Goal: Transaction & Acquisition: Purchase product/service

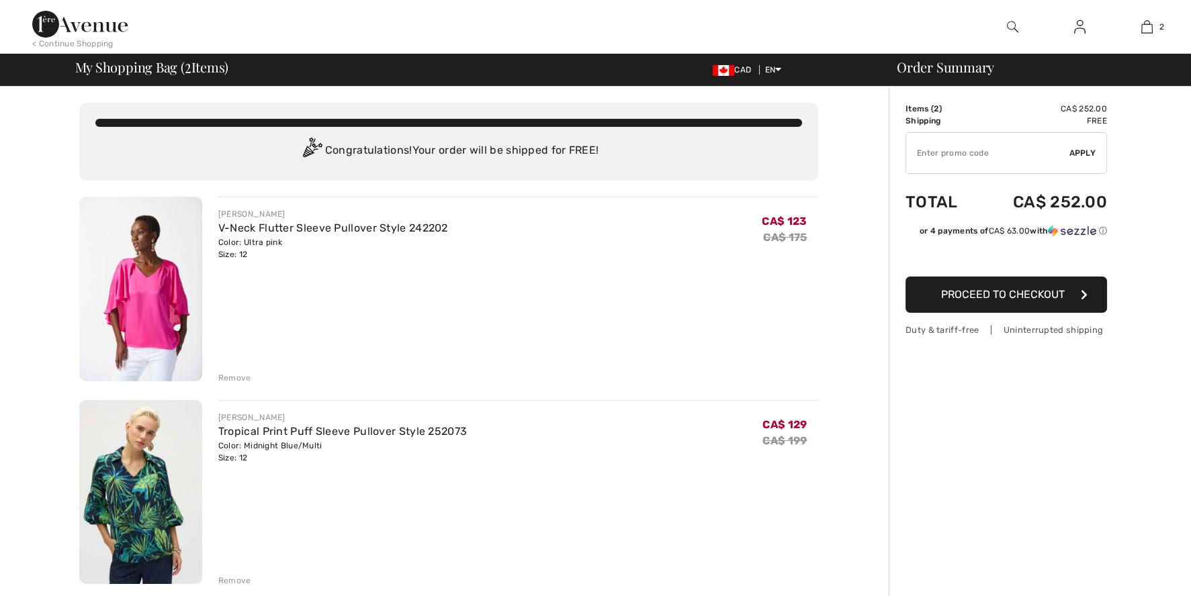
click at [937, 146] on input "TEXT" at bounding box center [987, 153] width 163 height 40
click at [1072, 151] on span "Apply" at bounding box center [1082, 153] width 27 height 12
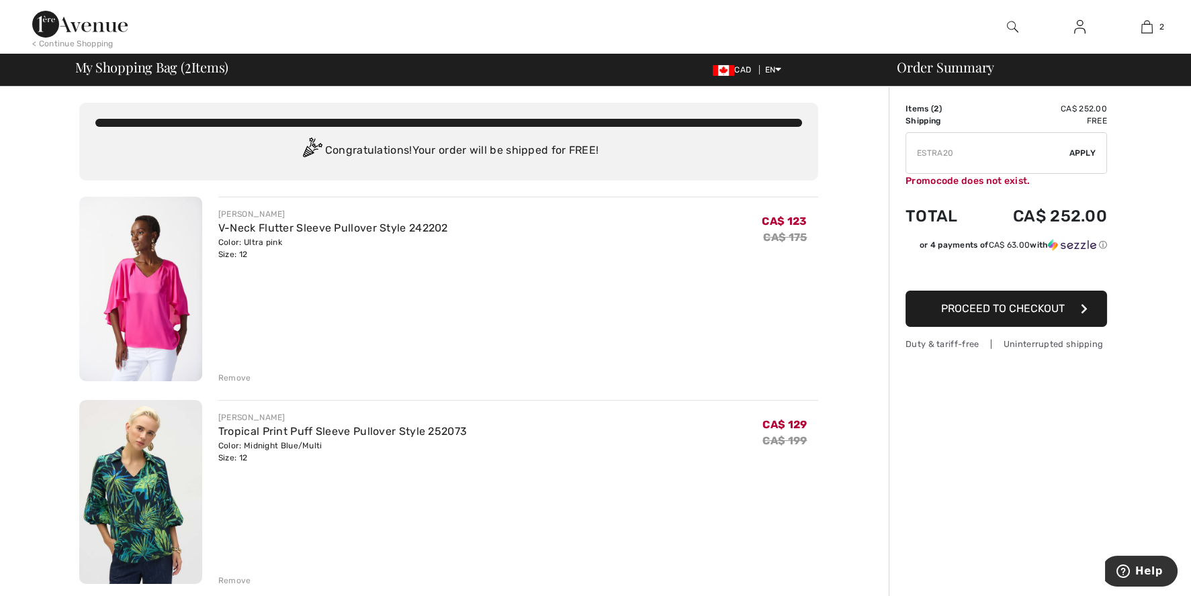
click at [927, 150] on input "TEXT" at bounding box center [987, 153] width 163 height 40
type input "EXTRA20"
click at [1080, 152] on span "Apply" at bounding box center [1082, 153] width 27 height 12
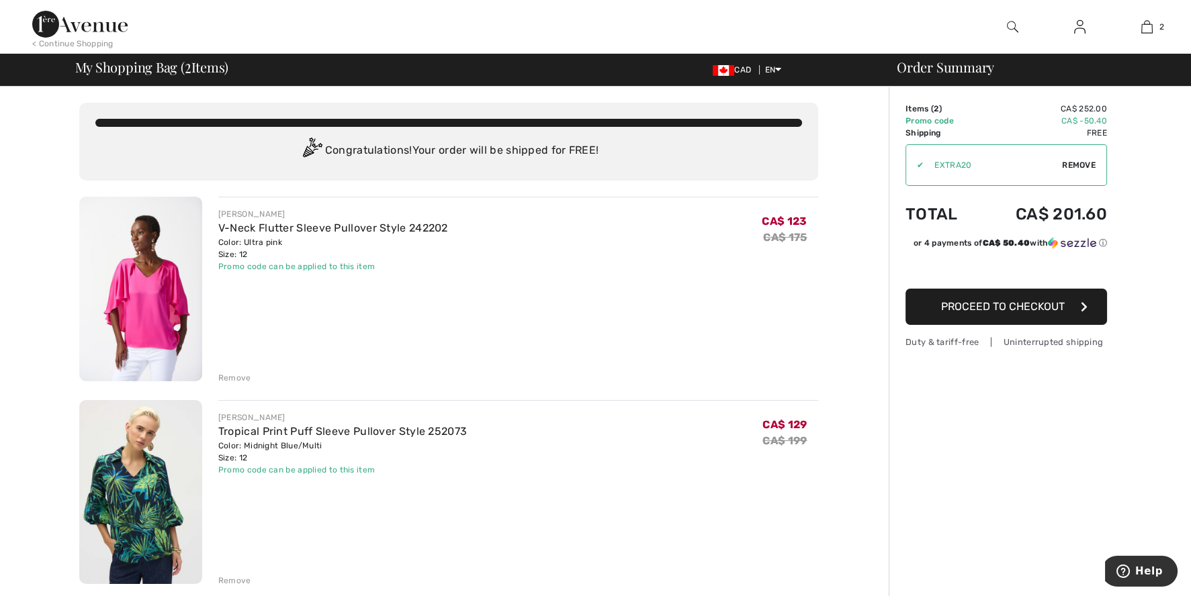
click at [1005, 302] on span "Proceed to Checkout" at bounding box center [1003, 306] width 124 height 13
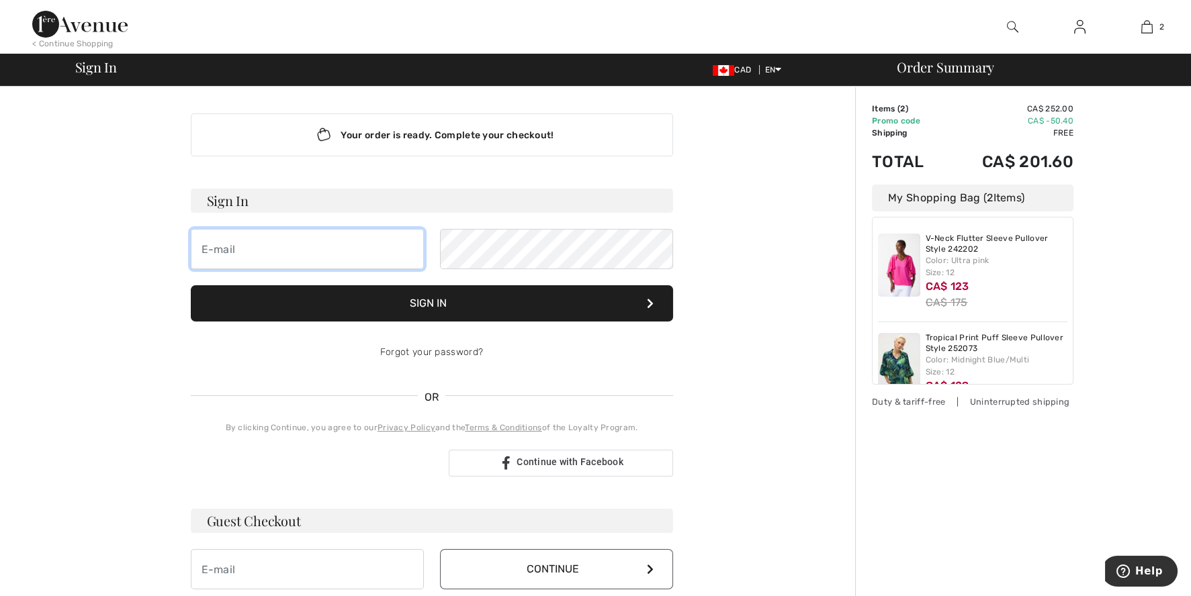
click at [244, 245] on input "email" at bounding box center [307, 249] width 233 height 40
type input "taal@telus.net"
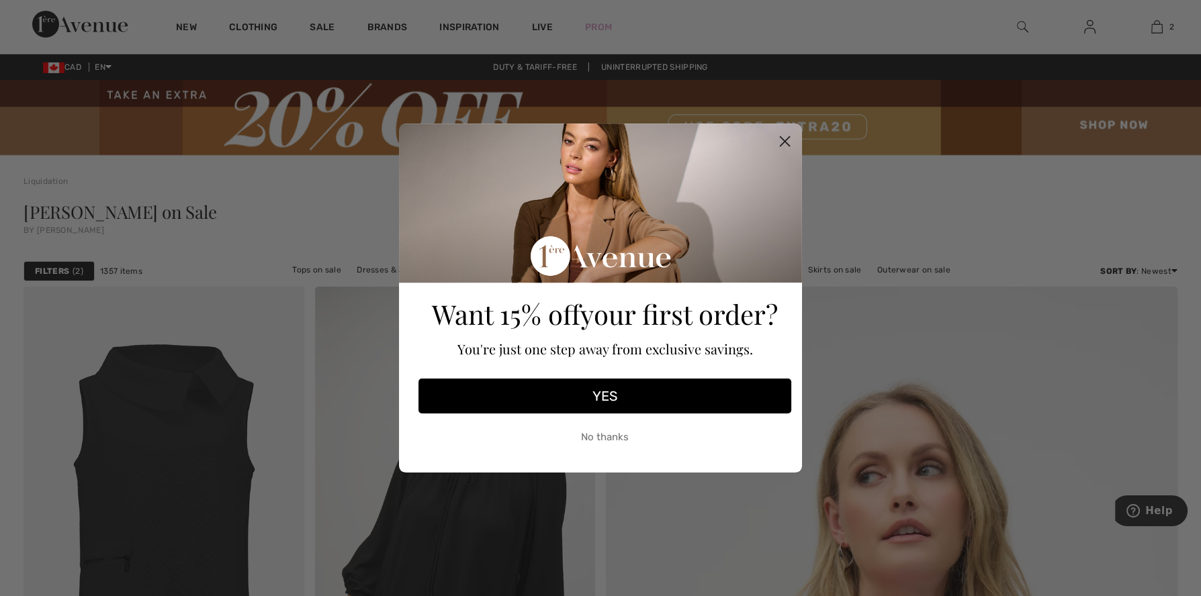
click at [784, 134] on circle "Close dialog" at bounding box center [785, 141] width 22 height 22
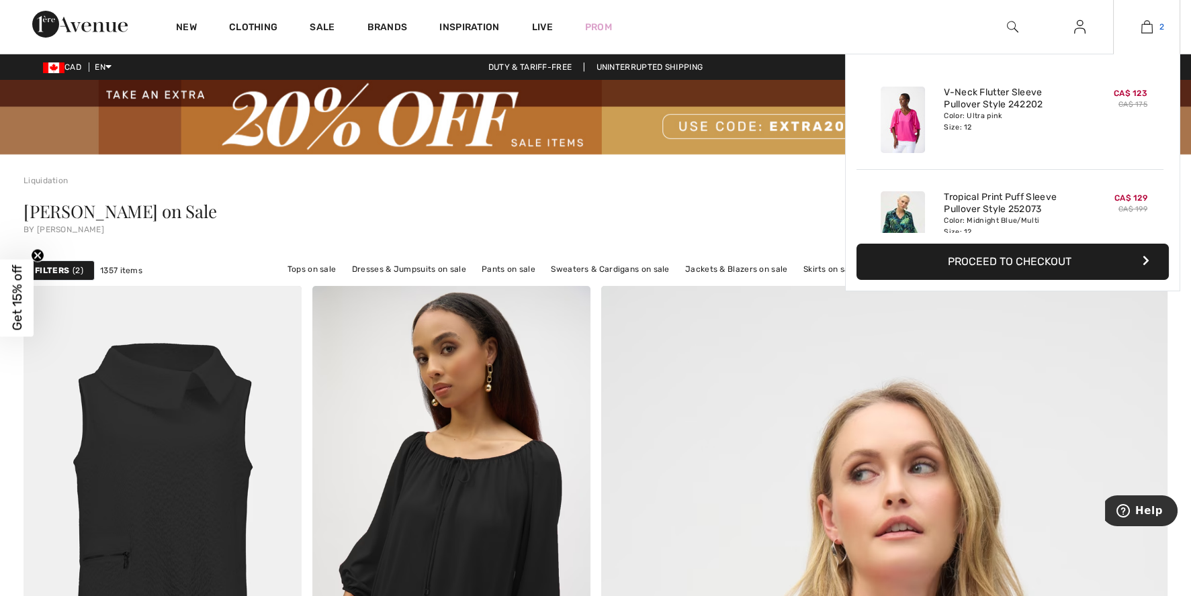
click at [1144, 28] on img at bounding box center [1146, 27] width 11 height 16
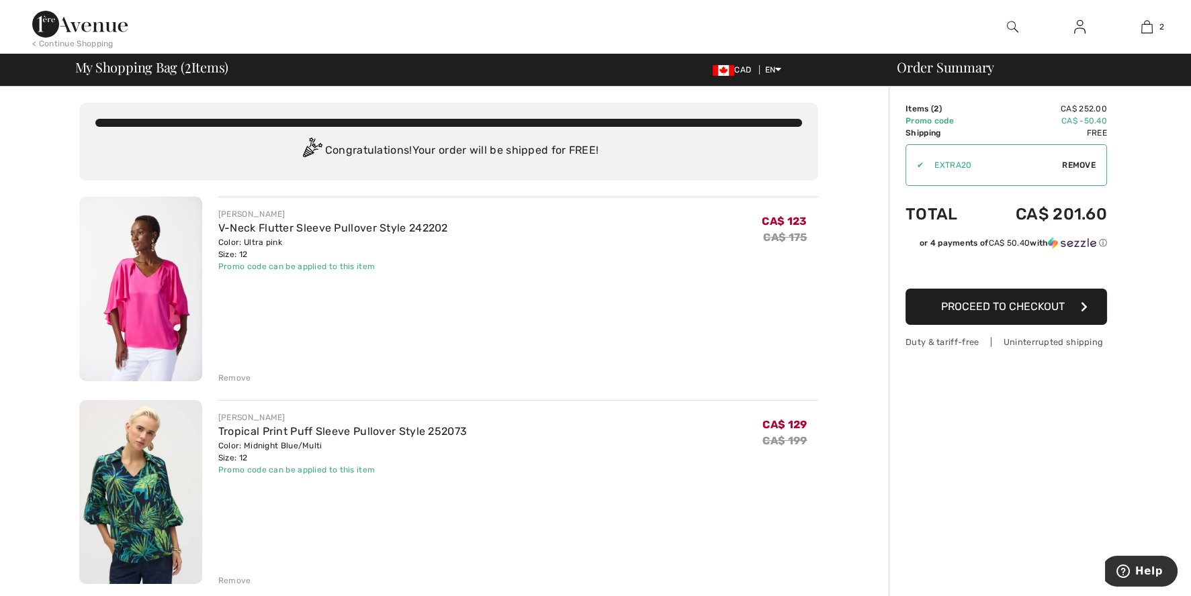
click at [997, 305] on span "Proceed to Checkout" at bounding box center [1003, 306] width 124 height 13
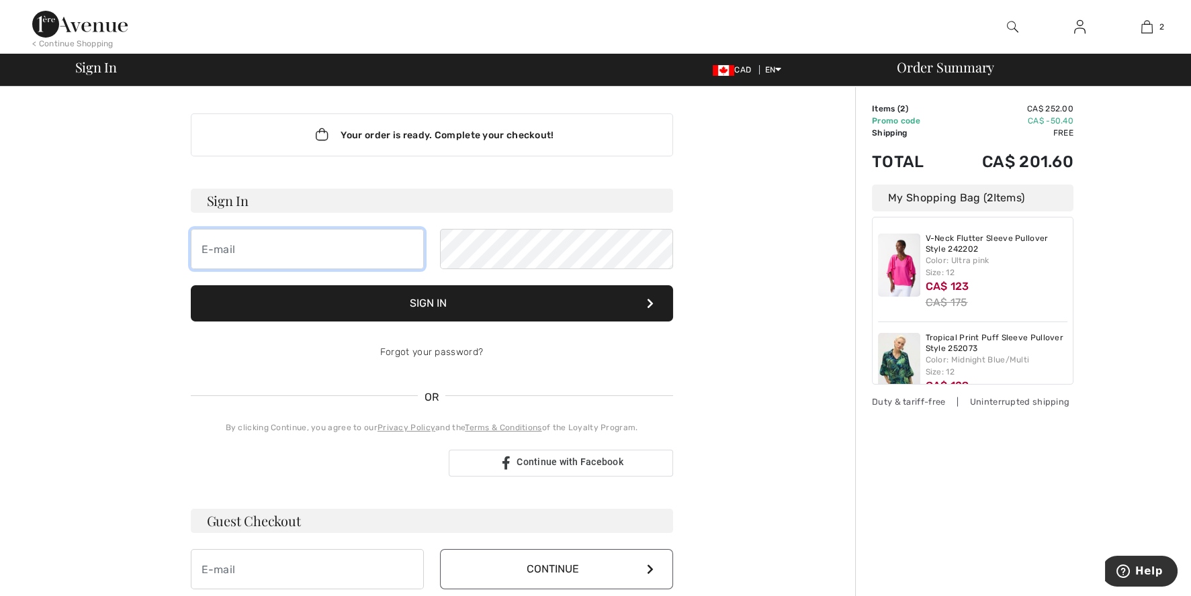
click at [257, 236] on input "email" at bounding box center [307, 249] width 233 height 40
type input "[EMAIL_ADDRESS][DOMAIN_NAME]"
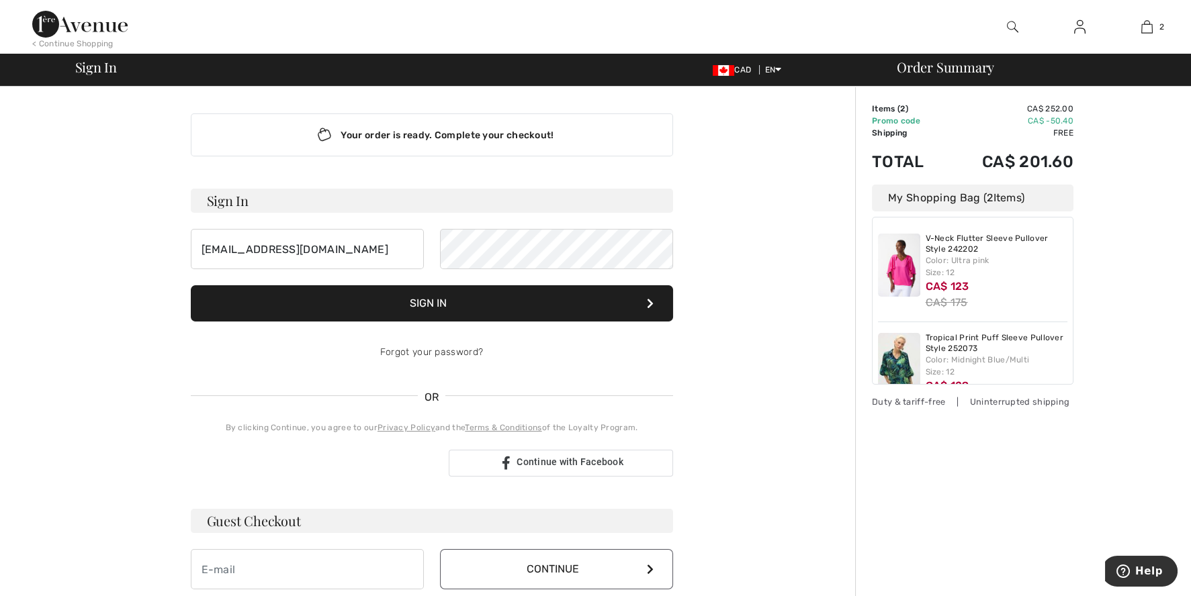
click at [419, 301] on button "Sign In" at bounding box center [432, 303] width 482 height 36
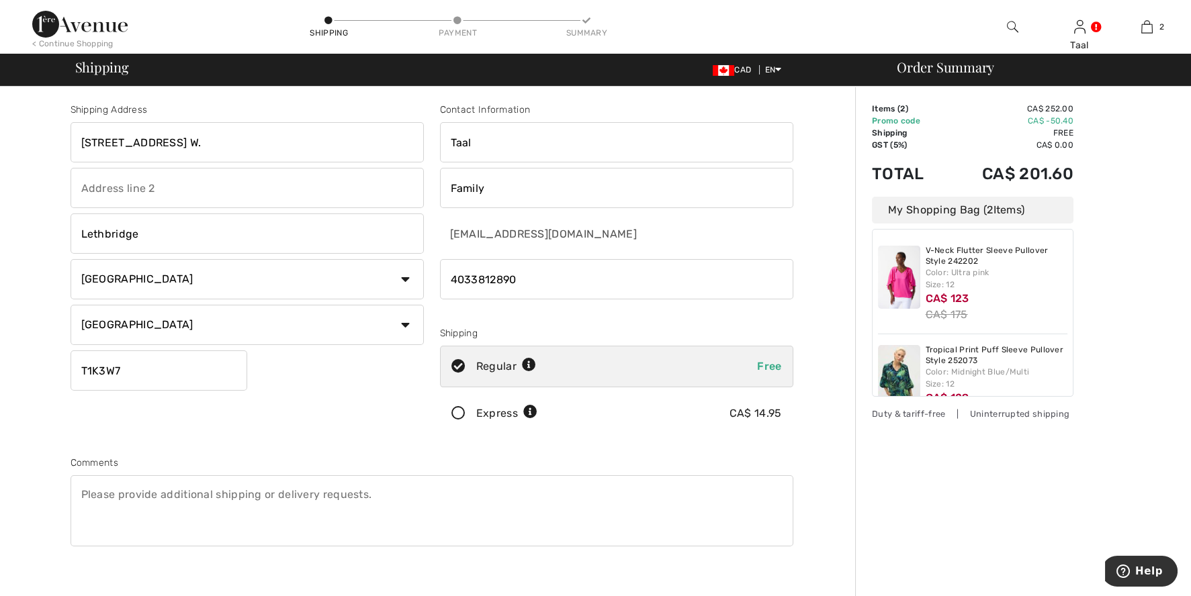
scroll to position [42, 0]
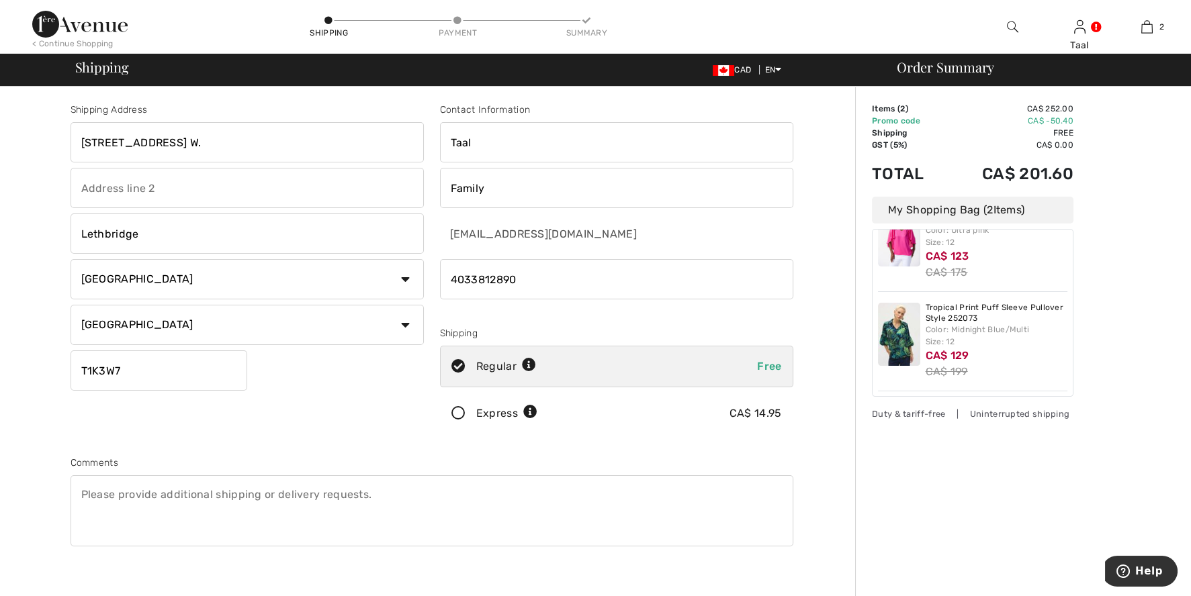
click at [85, 42] on div "< Continue Shopping" at bounding box center [72, 44] width 81 height 12
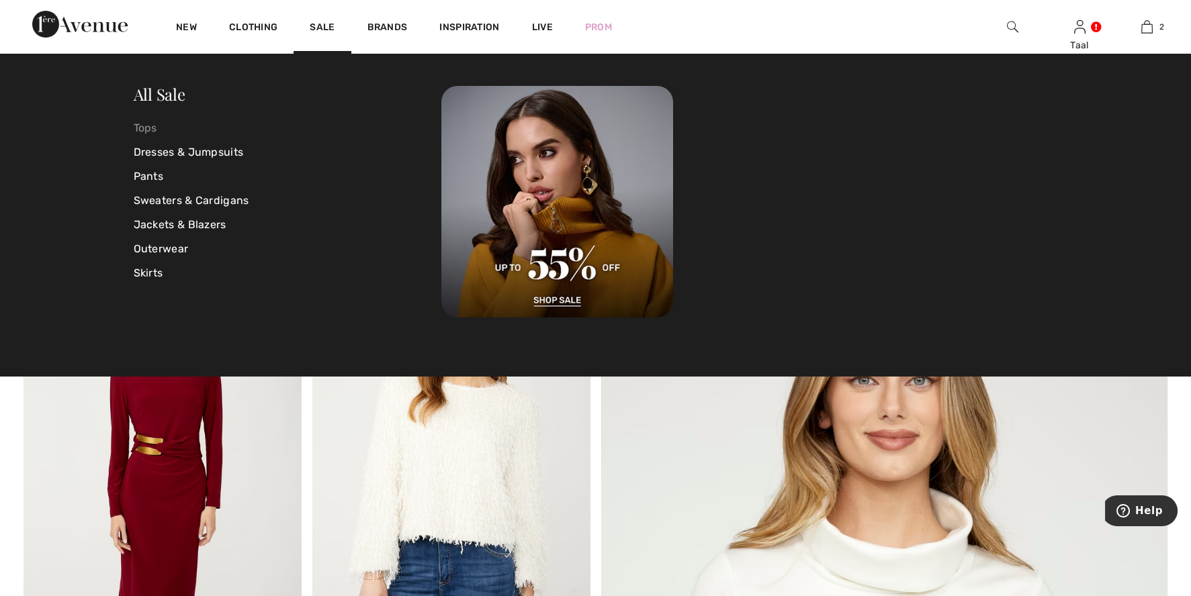
click at [144, 124] on link "Tops" at bounding box center [288, 128] width 308 height 24
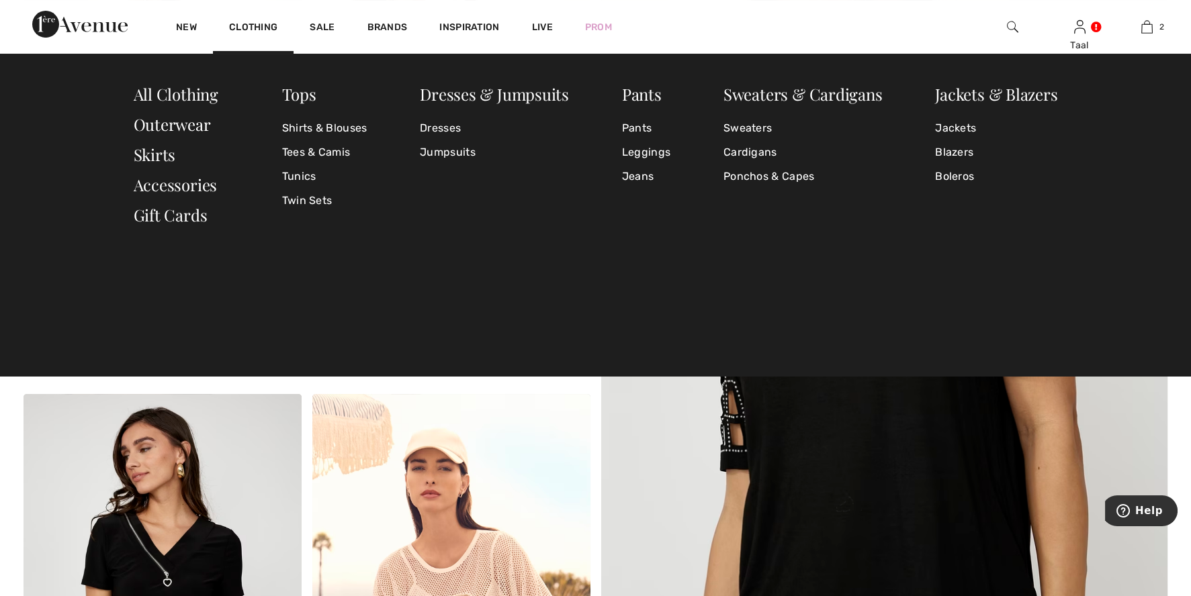
scroll to position [318, 0]
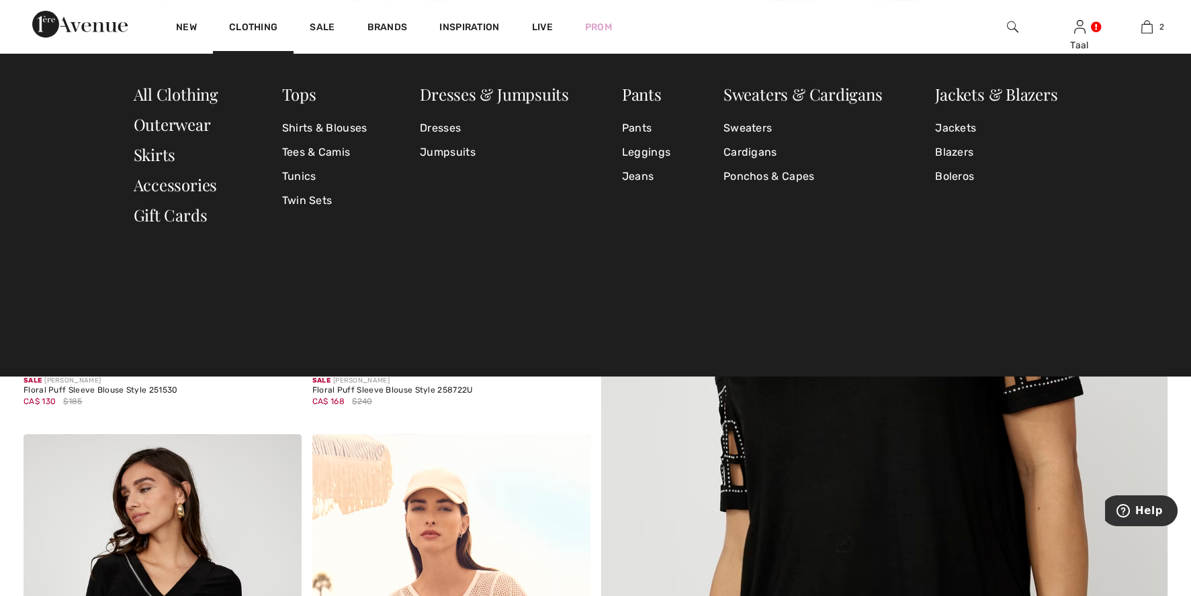
click at [614, 293] on div "Tops Shirts & Blouses Tees & Camis Tunics Twin Sets Dresses & Jumpsuits Dresses…" at bounding box center [595, 215] width 1191 height 322
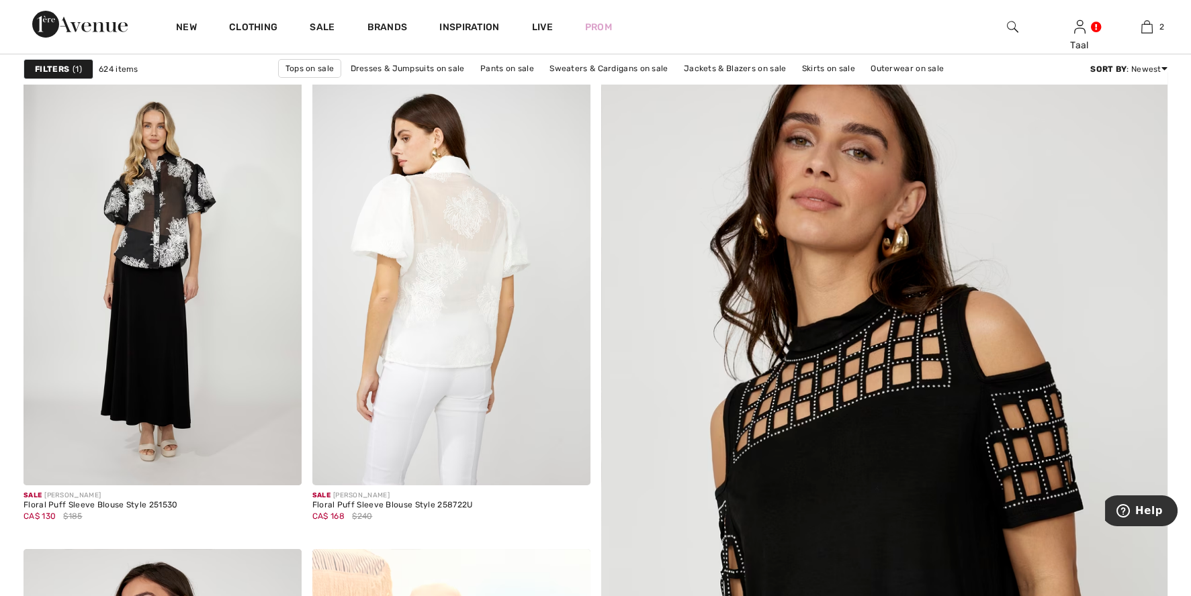
scroll to position [50, 0]
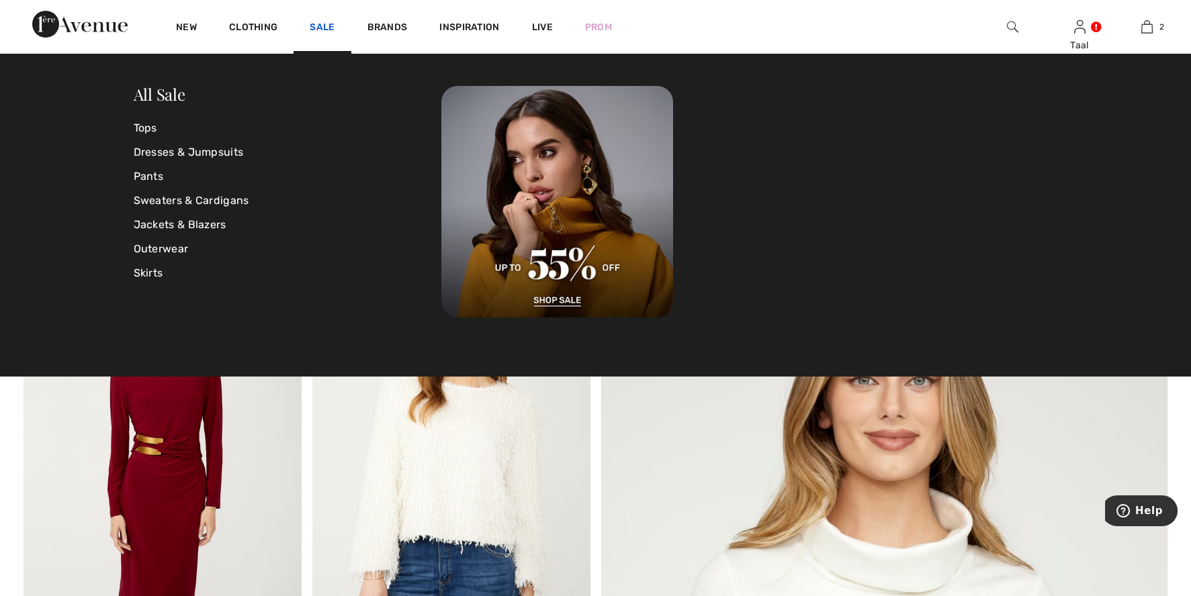
click at [323, 24] on link "Sale" at bounding box center [322, 28] width 25 height 14
click at [142, 124] on link "Tops" at bounding box center [288, 128] width 308 height 24
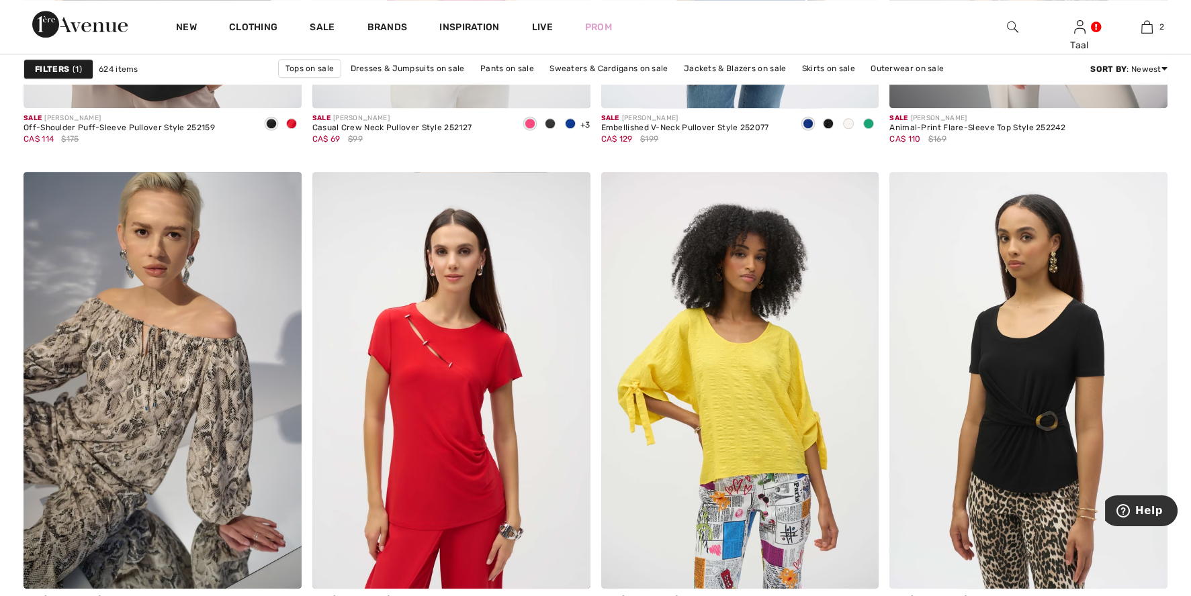
scroll to position [2770, 0]
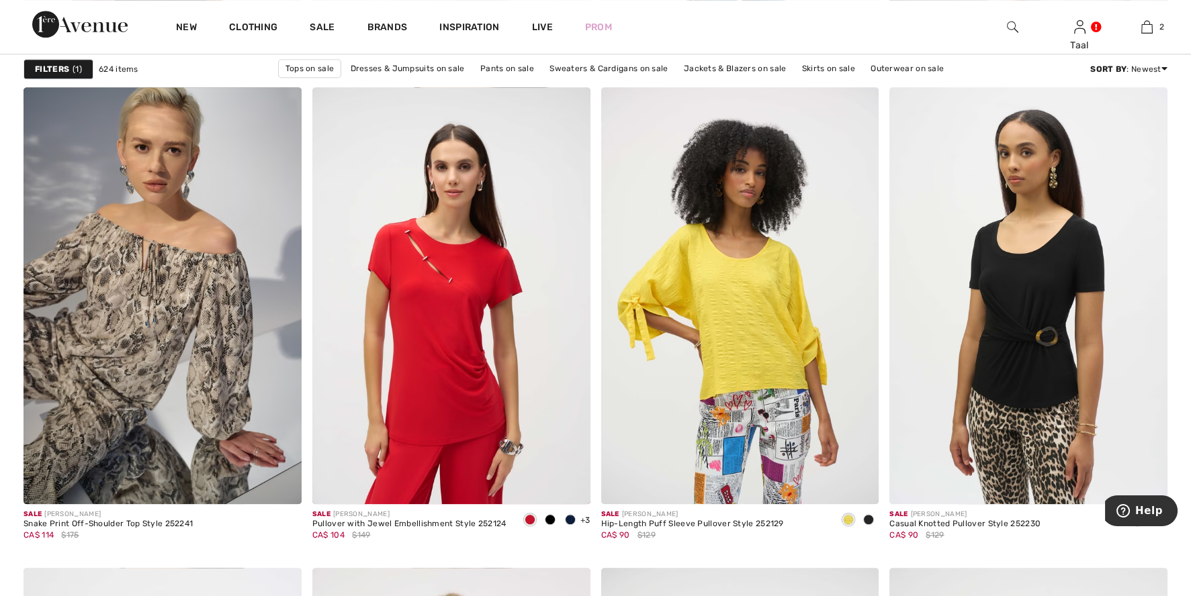
click at [50, 68] on strong "Filters" at bounding box center [52, 69] width 34 height 12
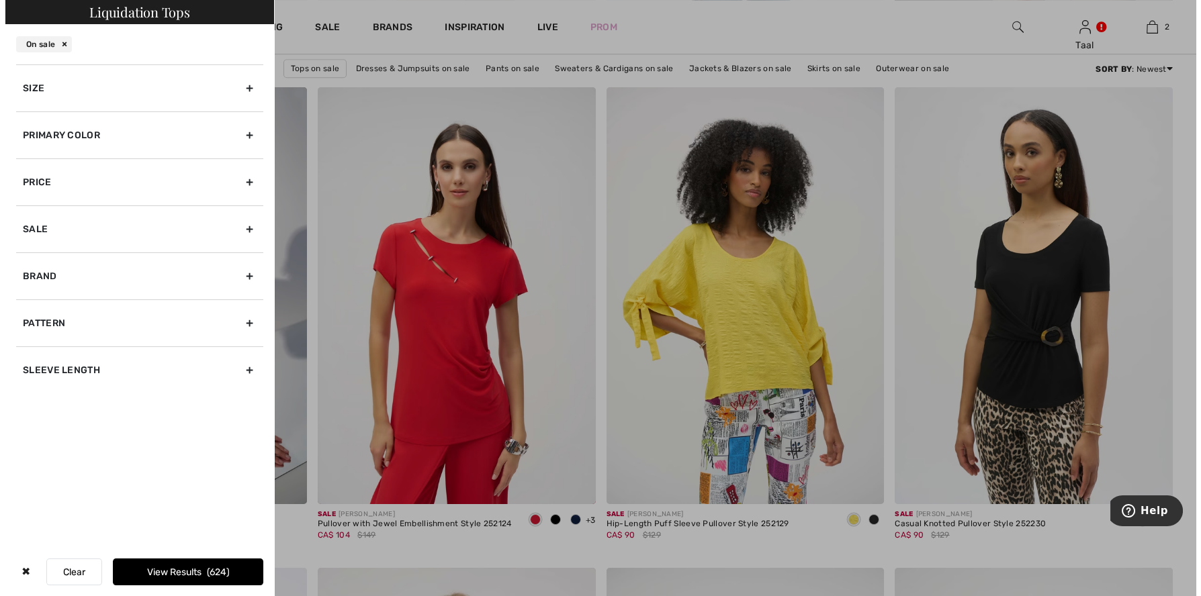
scroll to position [2791, 0]
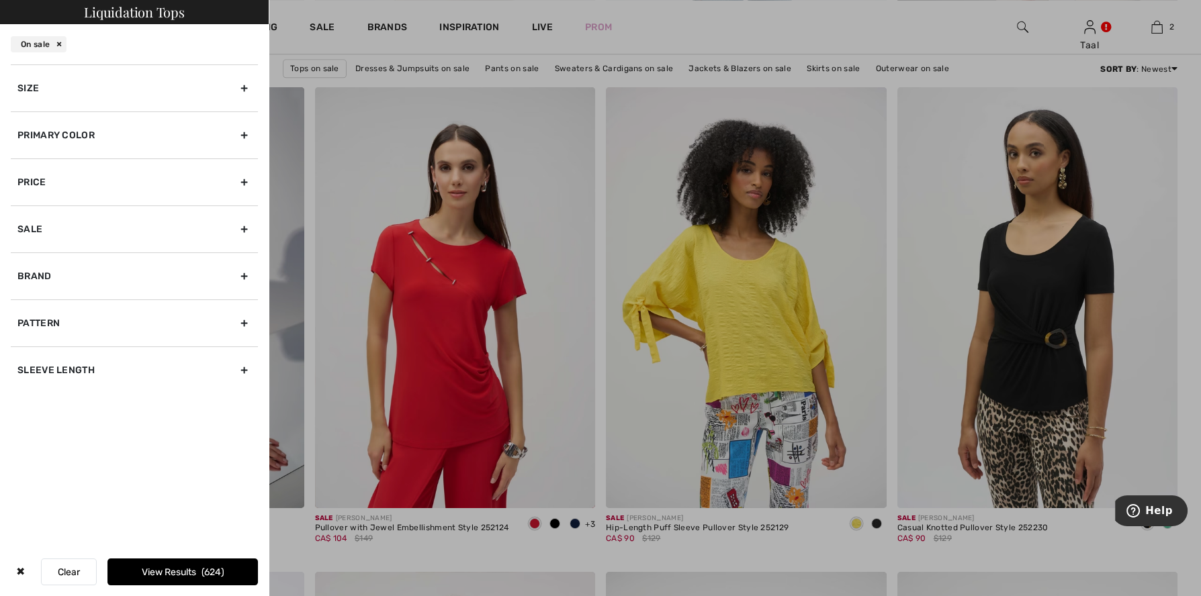
click at [238, 82] on div "Size" at bounding box center [134, 87] width 247 height 47
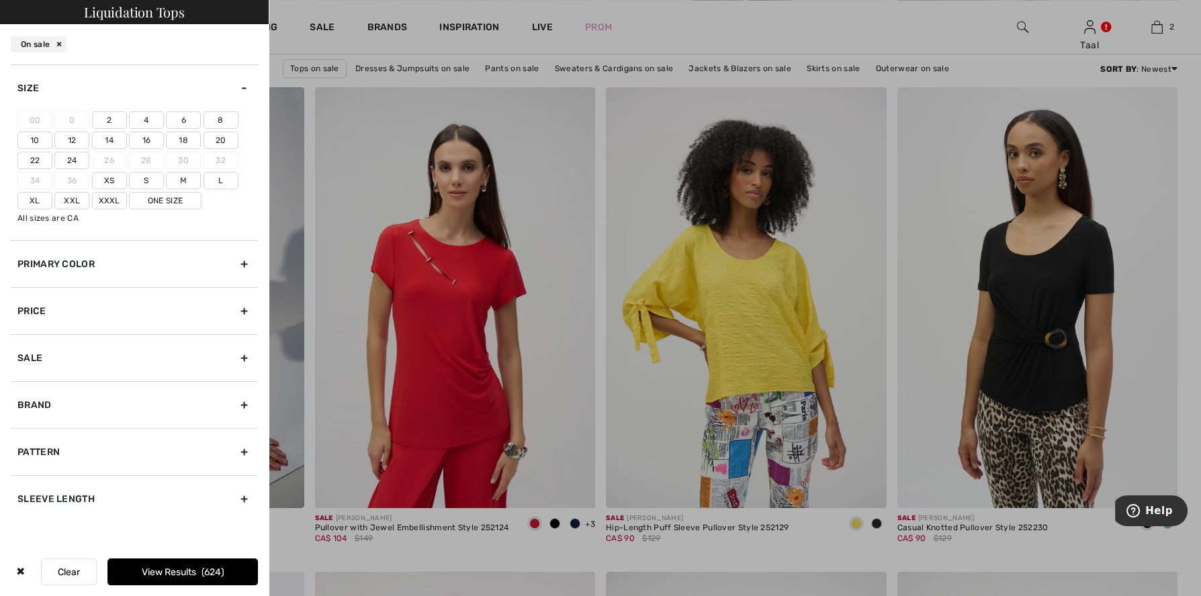
click at [68, 134] on label "12" at bounding box center [71, 140] width 35 height 17
click at [0, 0] on input"] "12" at bounding box center [0, 0] width 0 height 0
click at [166, 573] on button "View Results 161" at bounding box center [182, 572] width 150 height 27
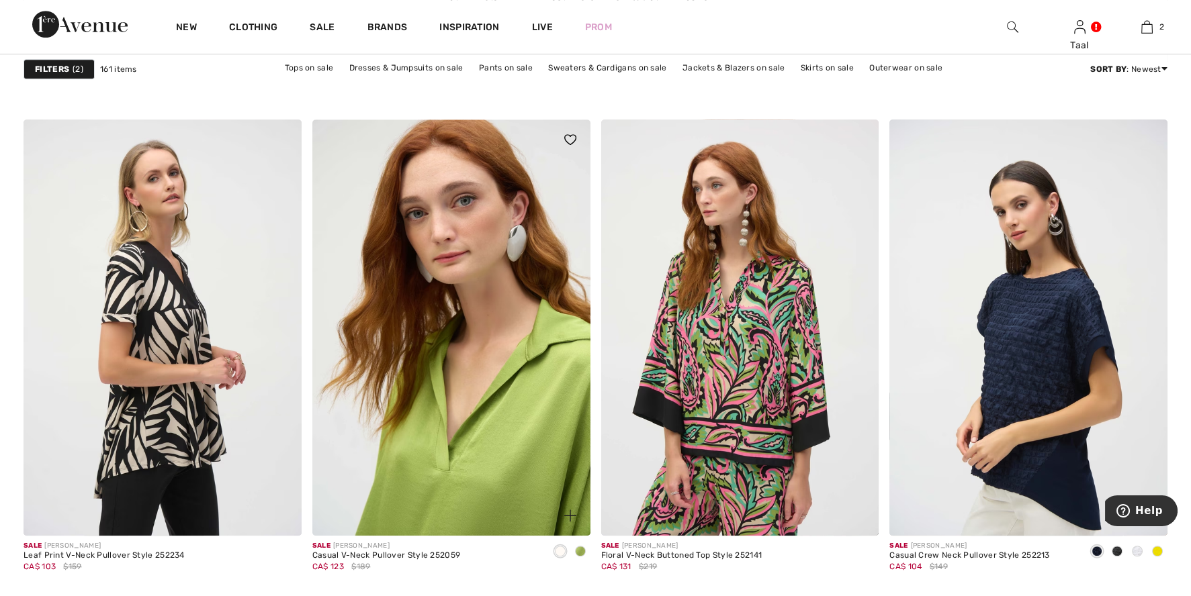
scroll to position [2367, 0]
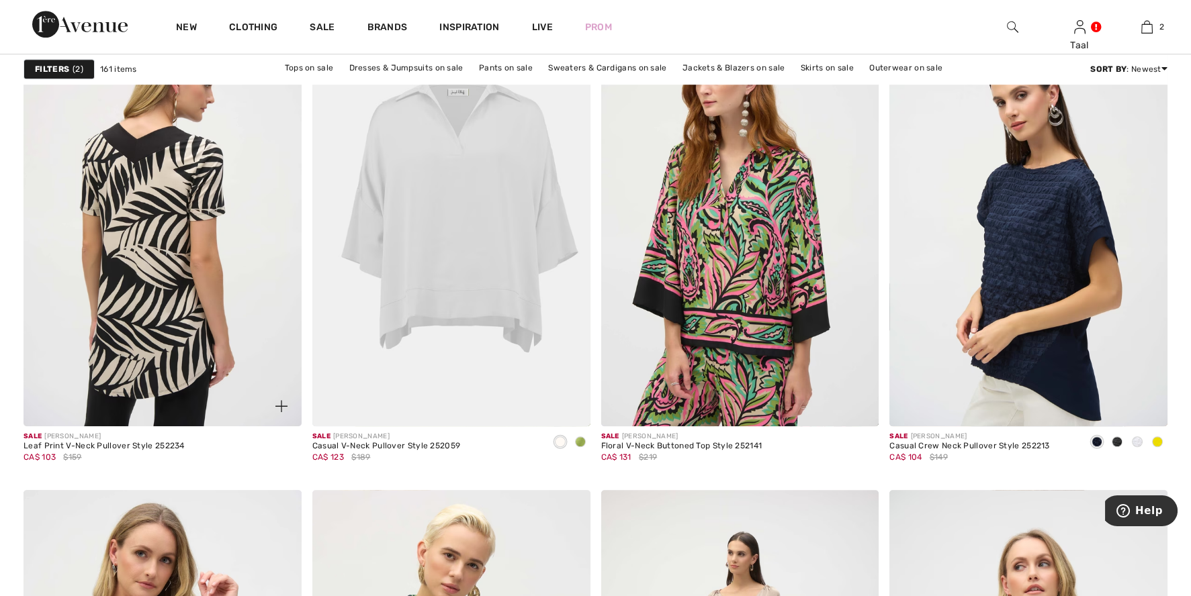
click at [170, 257] on img at bounding box center [163, 218] width 278 height 417
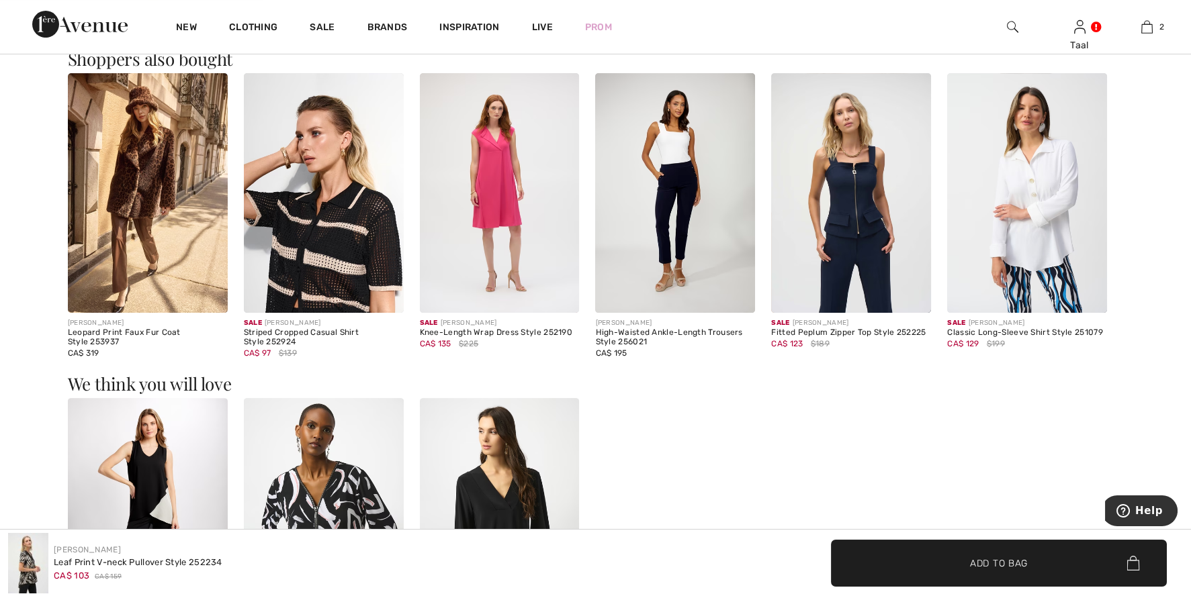
scroll to position [1226, 0]
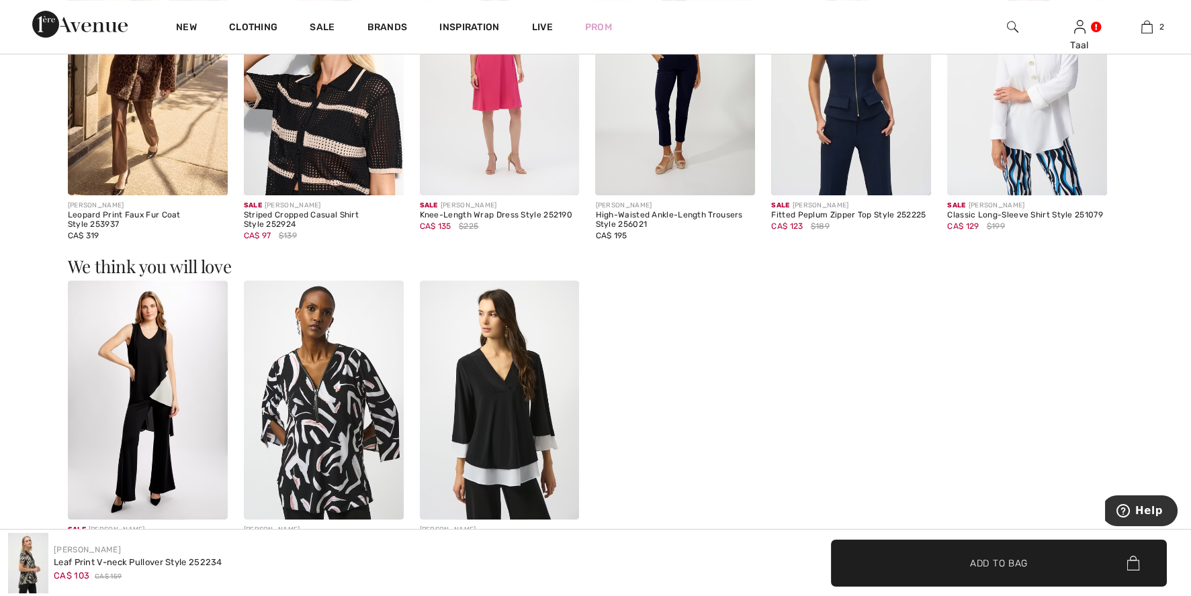
click at [481, 408] on img at bounding box center [500, 401] width 160 height 240
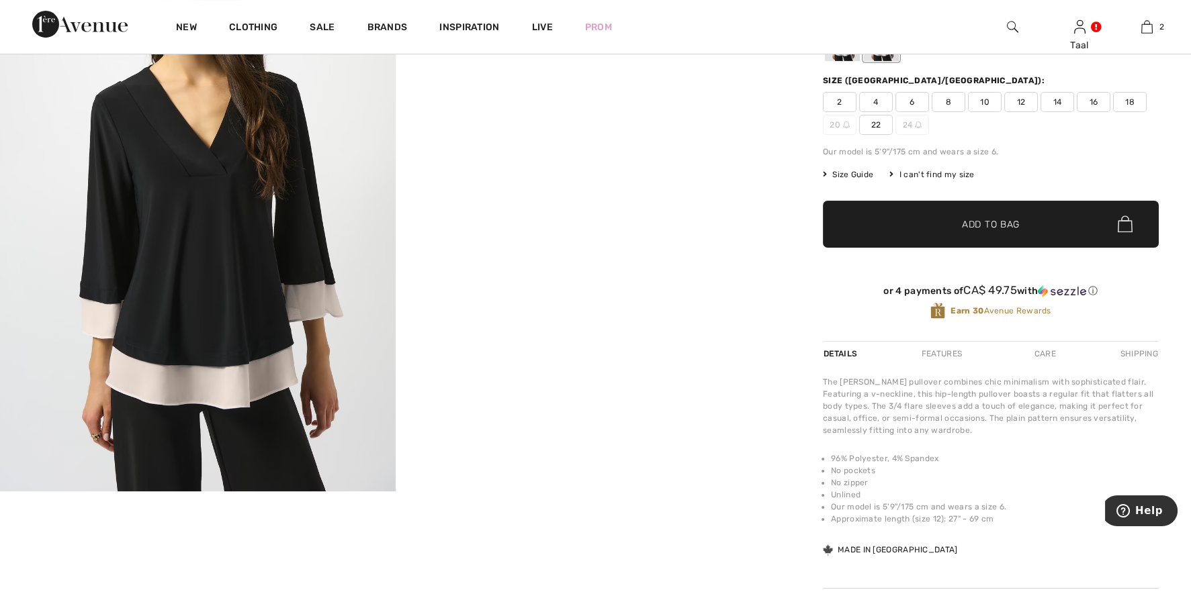
scroll to position [84, 0]
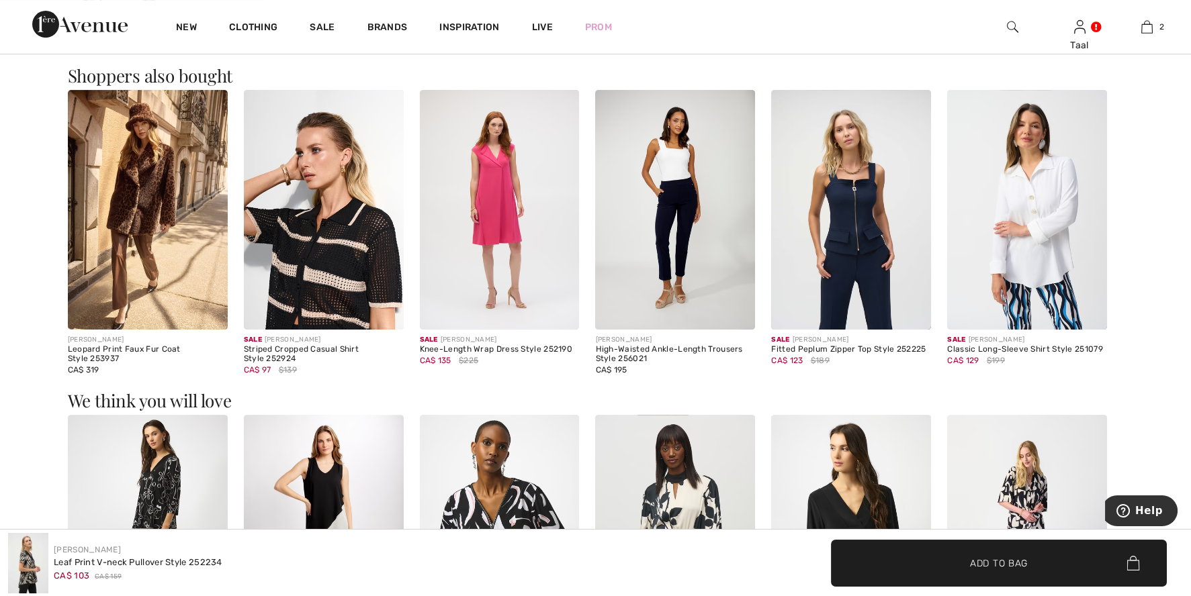
scroll to position [1031, 0]
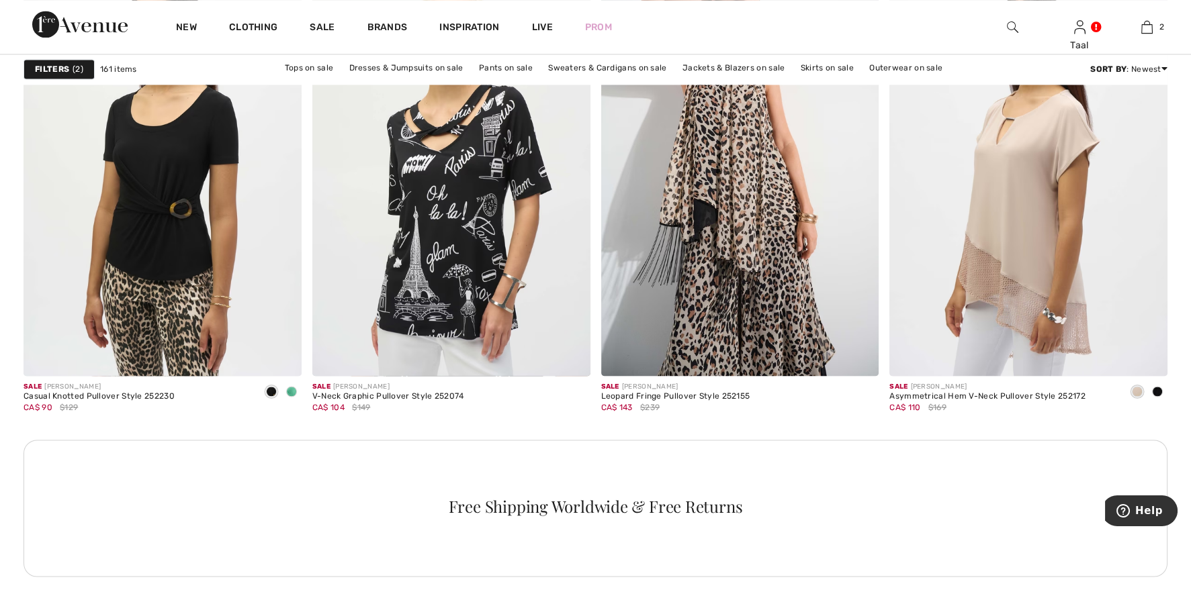
scroll to position [5506, 0]
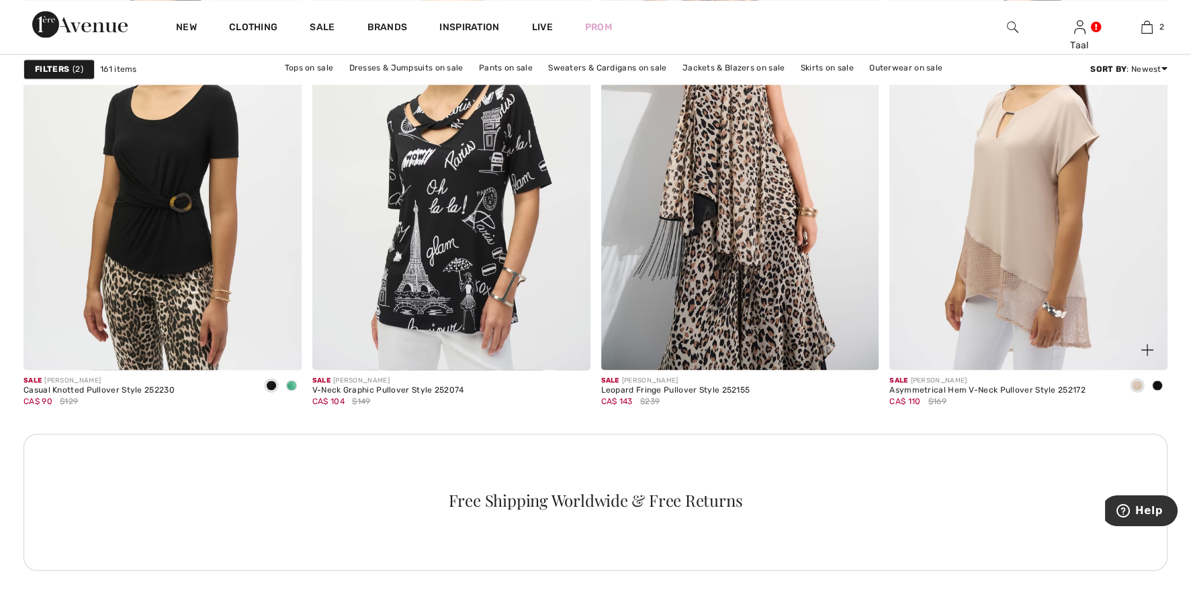
click at [1154, 387] on span at bounding box center [1157, 385] width 11 height 11
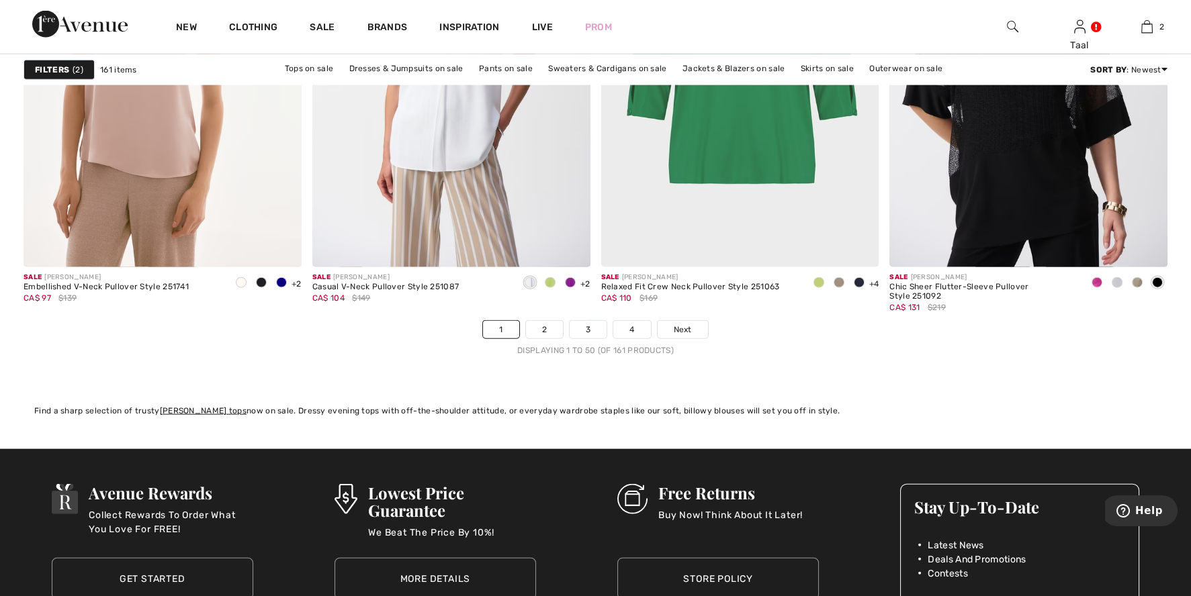
scroll to position [7236, 0]
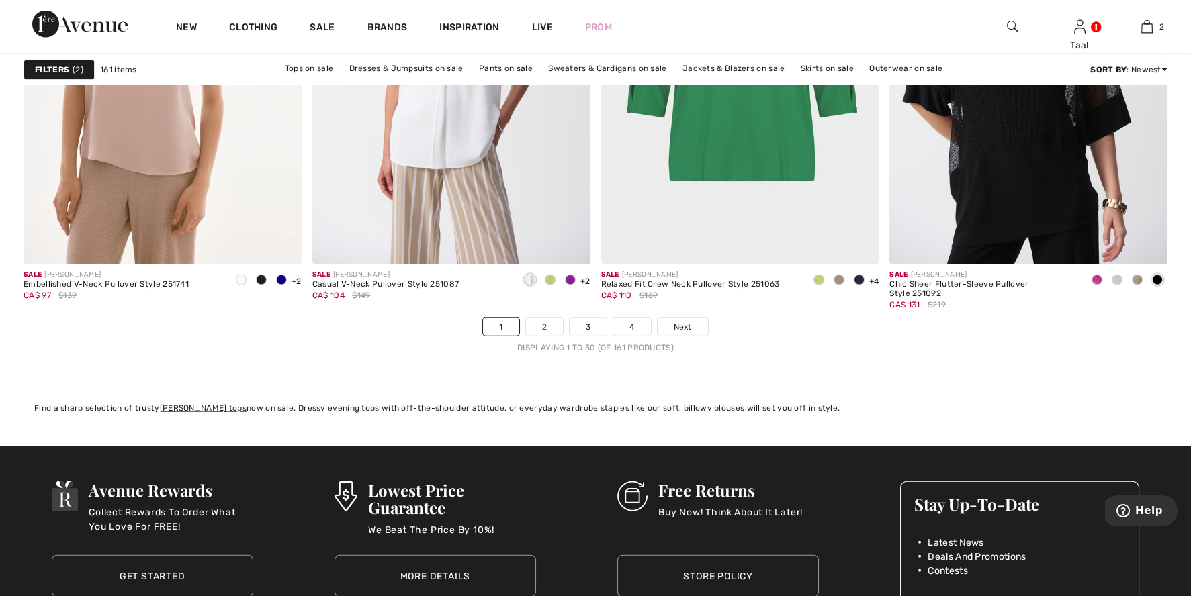
click at [548, 330] on link "2" at bounding box center [544, 326] width 37 height 17
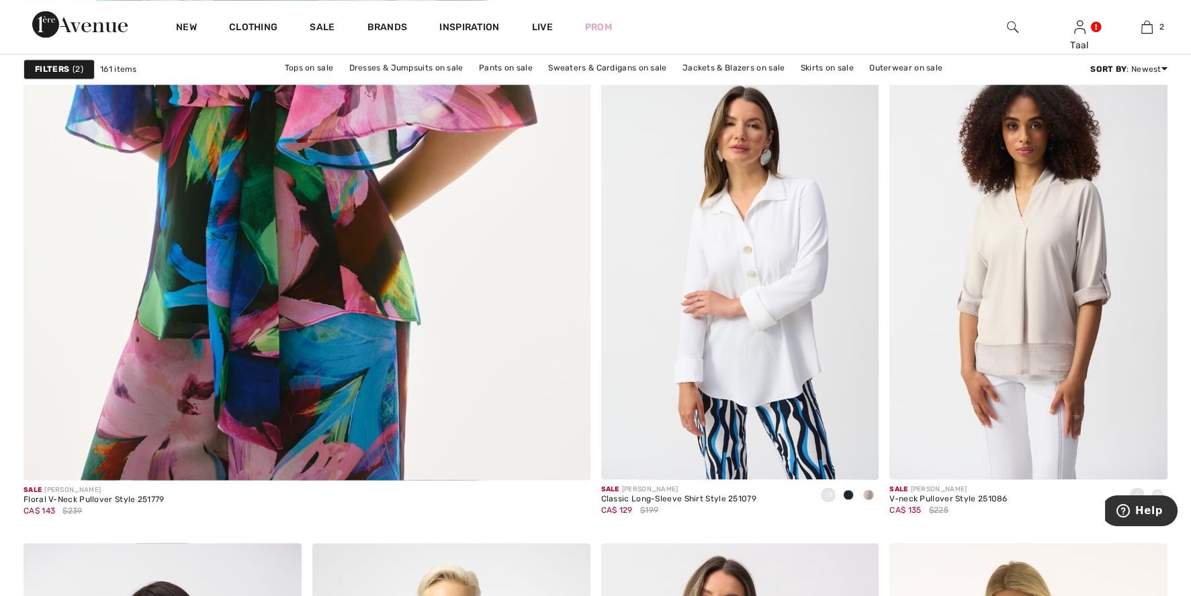
scroll to position [4382, 0]
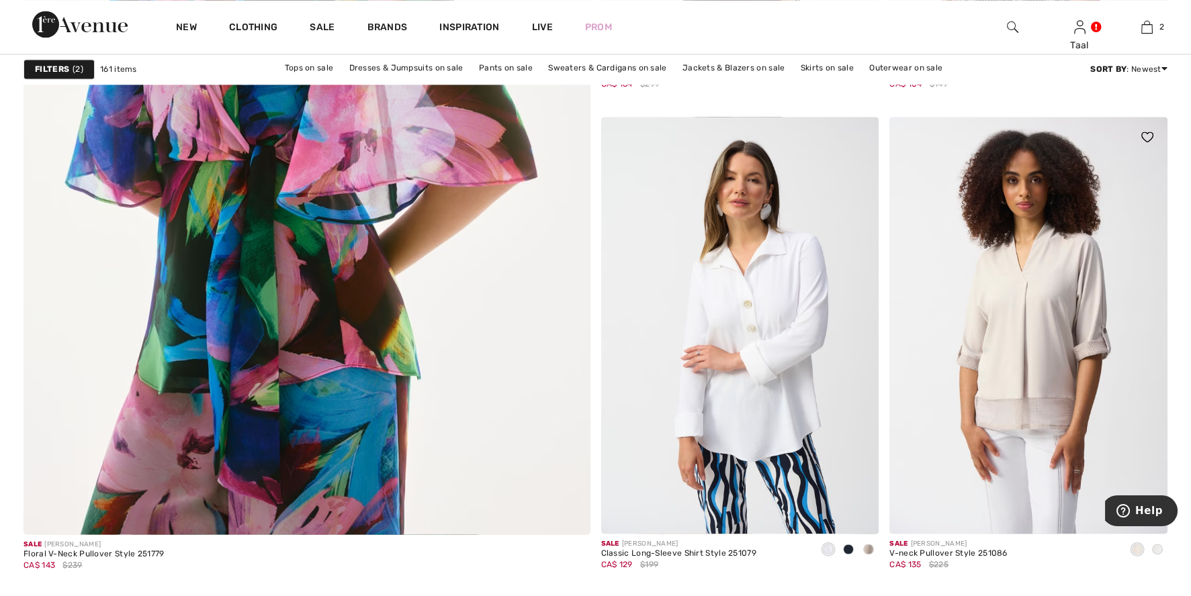
click at [1156, 548] on span at bounding box center [1157, 549] width 11 height 11
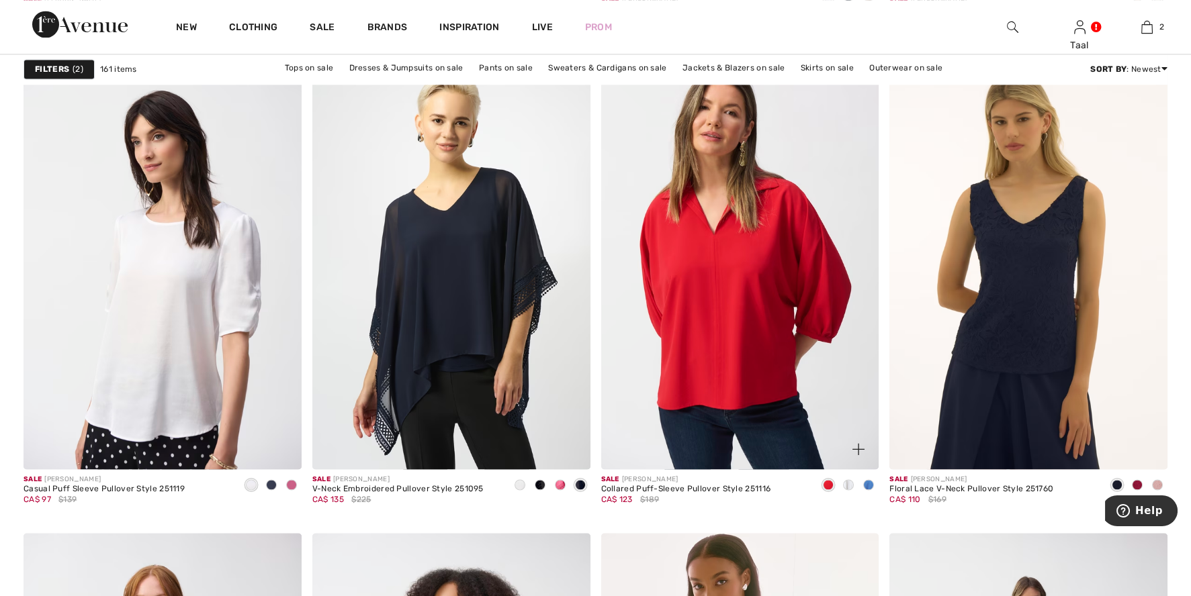
scroll to position [4969, 0]
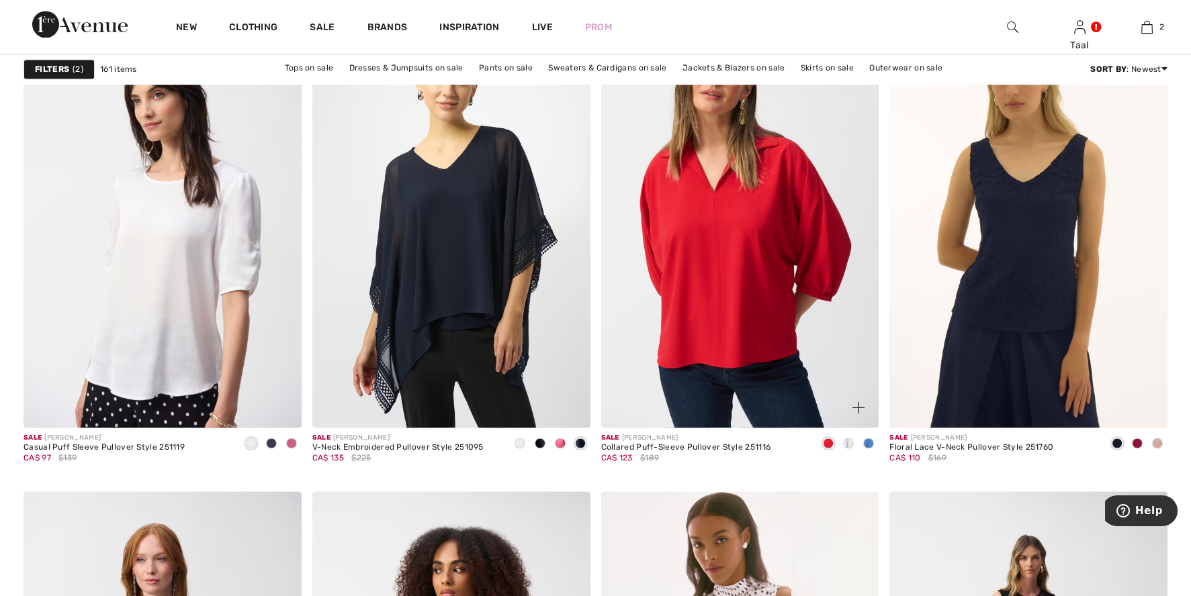
click at [870, 441] on span at bounding box center [868, 443] width 11 height 11
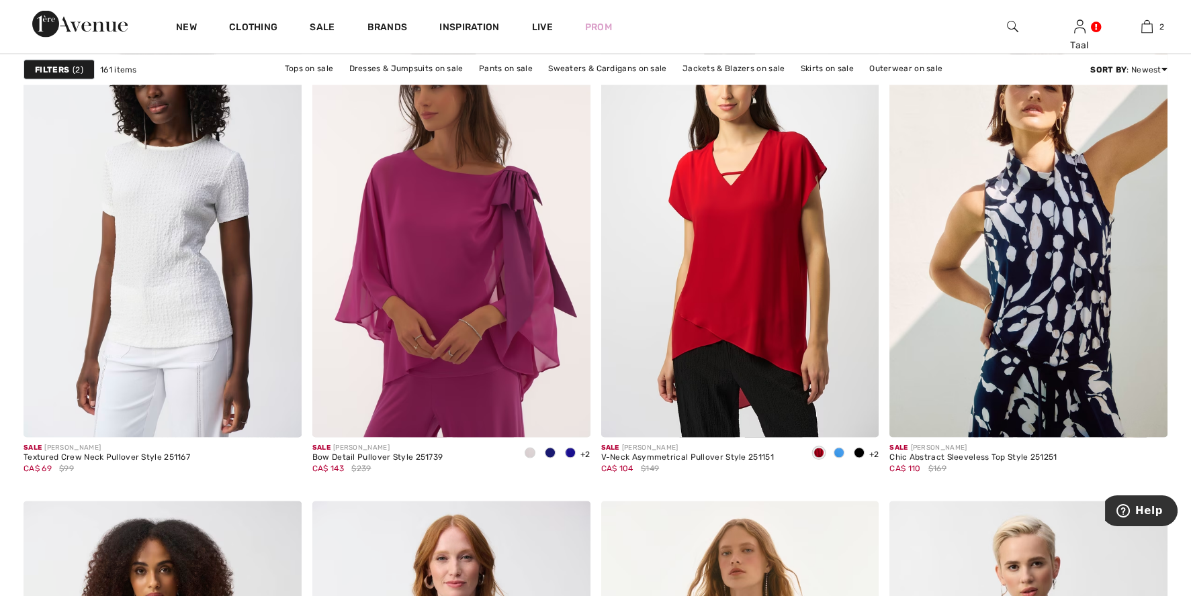
scroll to position [6111, 0]
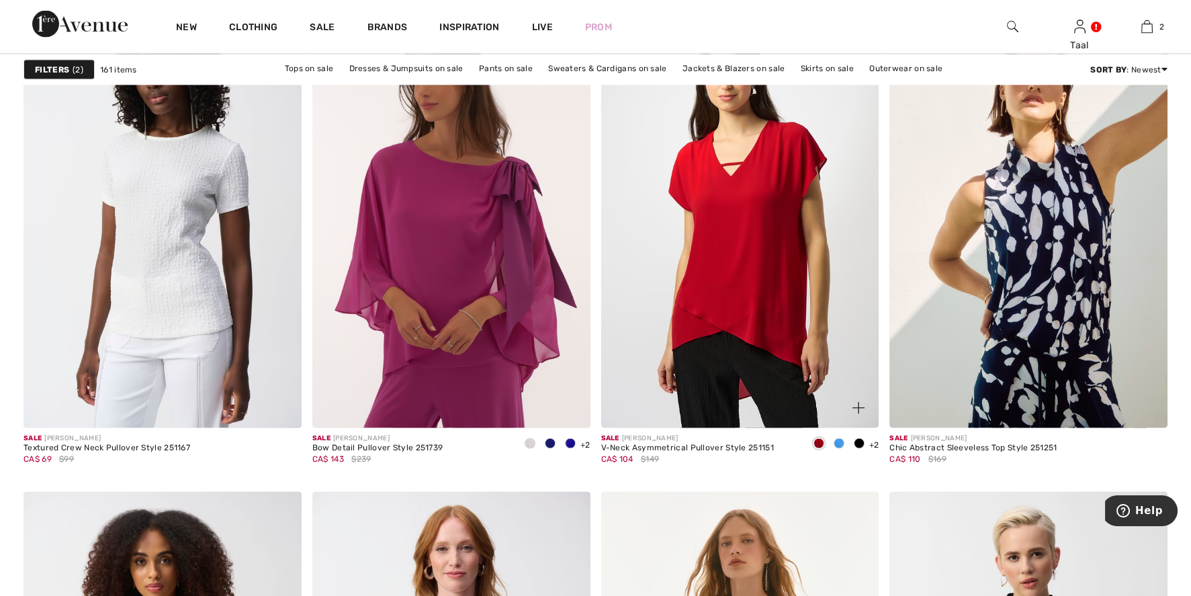
click at [843, 444] on span at bounding box center [838, 444] width 11 height 11
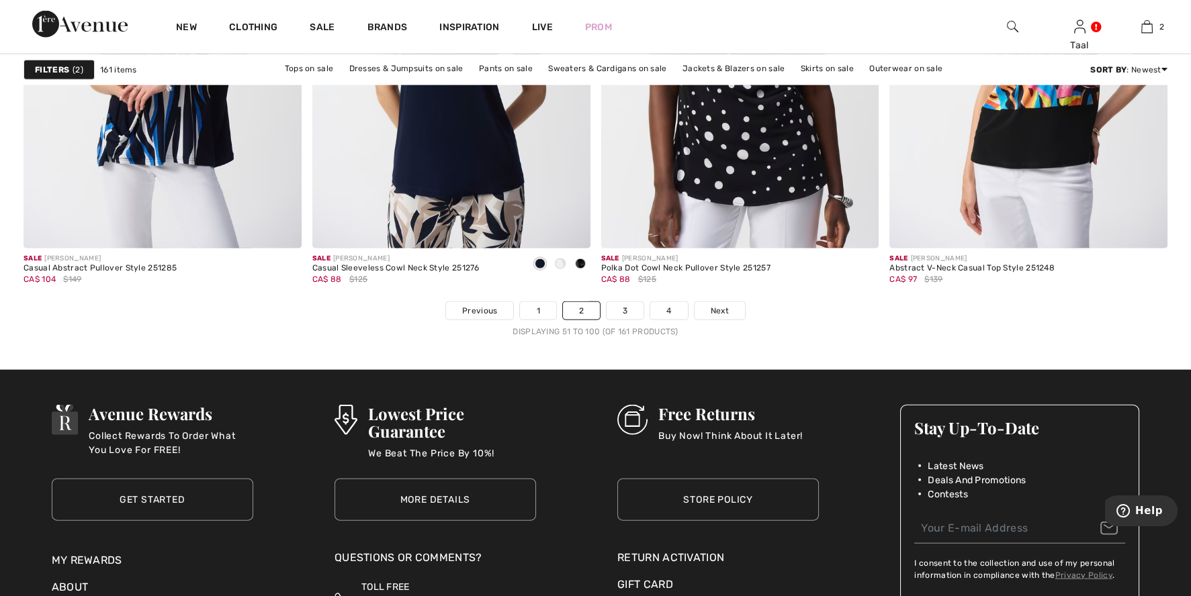
scroll to position [7252, 0]
click at [623, 305] on link "3" at bounding box center [624, 310] width 37 height 17
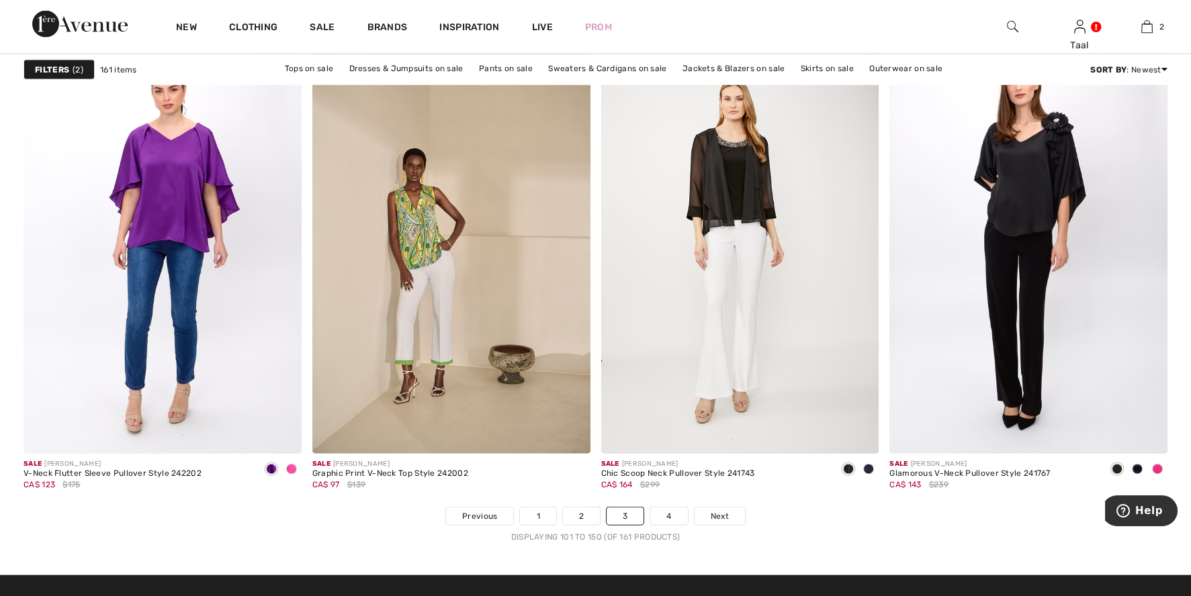
scroll to position [7068, 0]
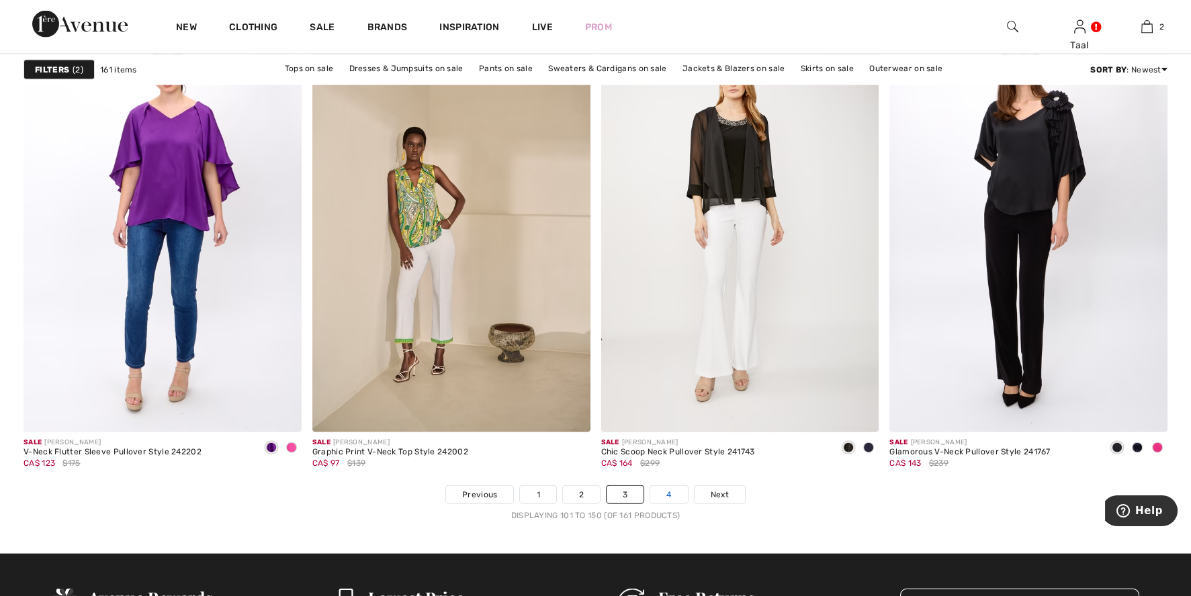
click at [658, 490] on link "4" at bounding box center [668, 494] width 37 height 17
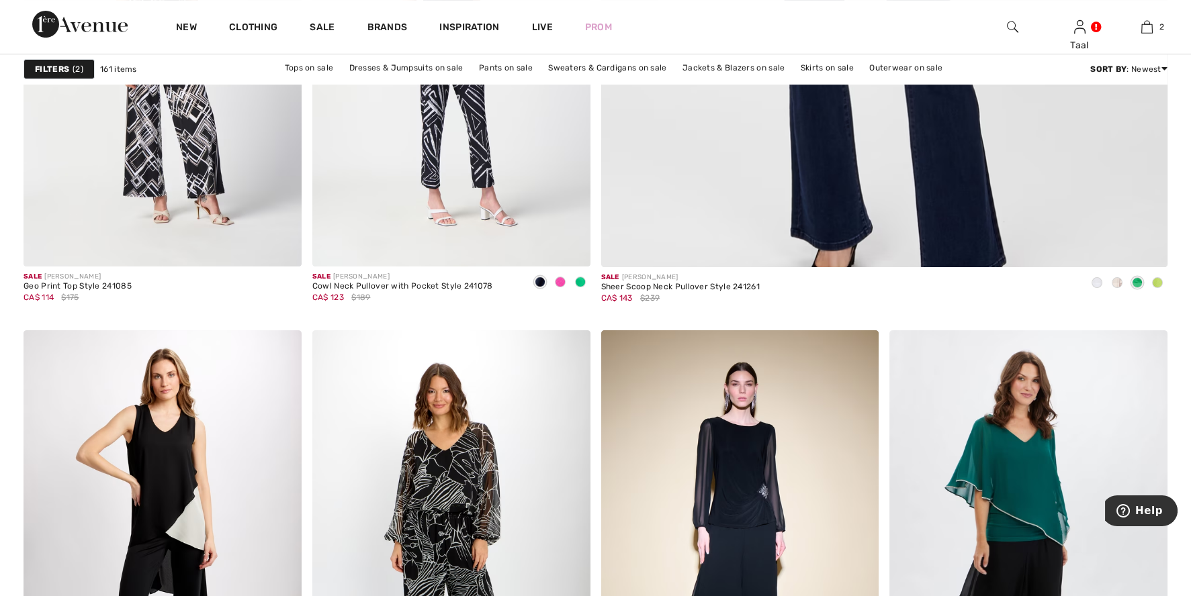
scroll to position [132, 0]
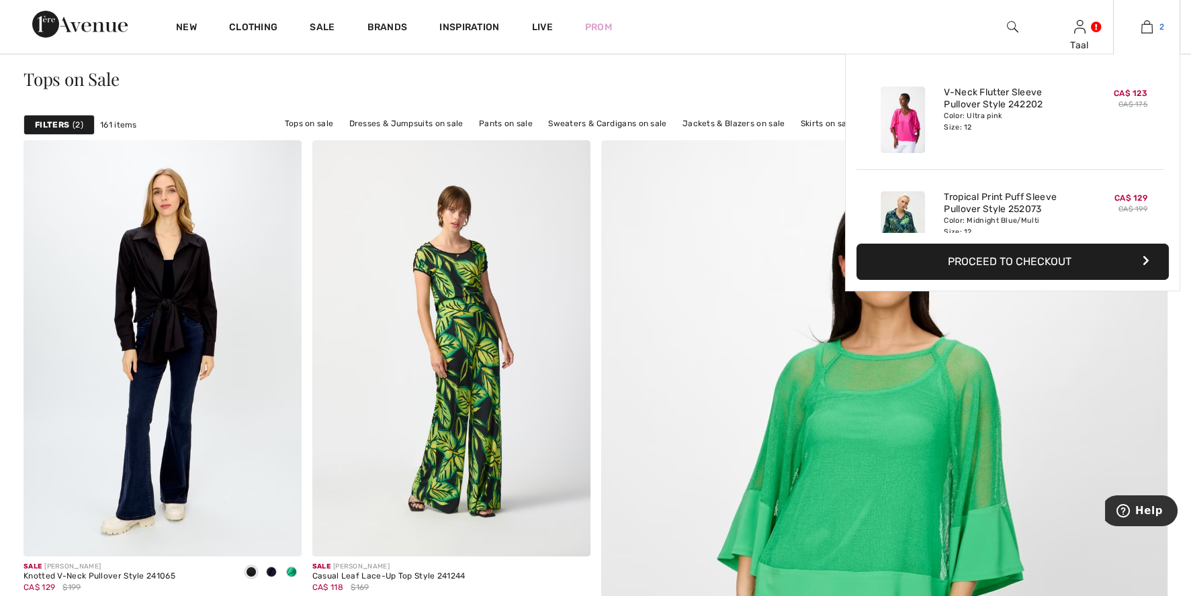
click at [1141, 31] on img at bounding box center [1146, 27] width 11 height 16
click at [1005, 257] on button "Proceed to Checkout" at bounding box center [1012, 262] width 312 height 36
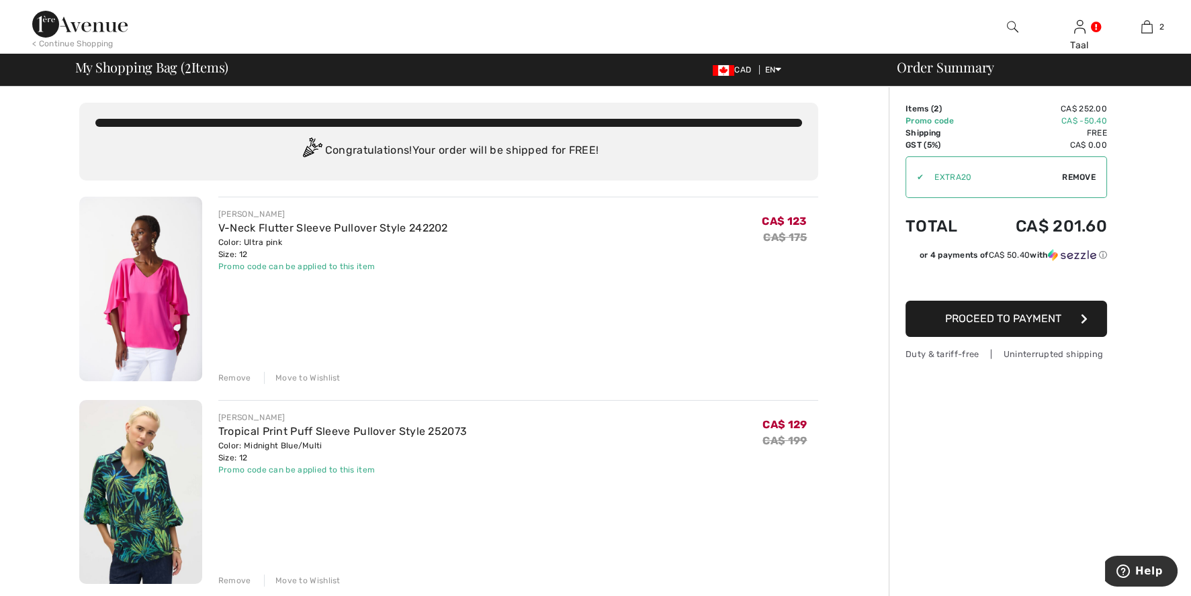
click at [998, 316] on span "Proceed to Payment" at bounding box center [1003, 318] width 116 height 13
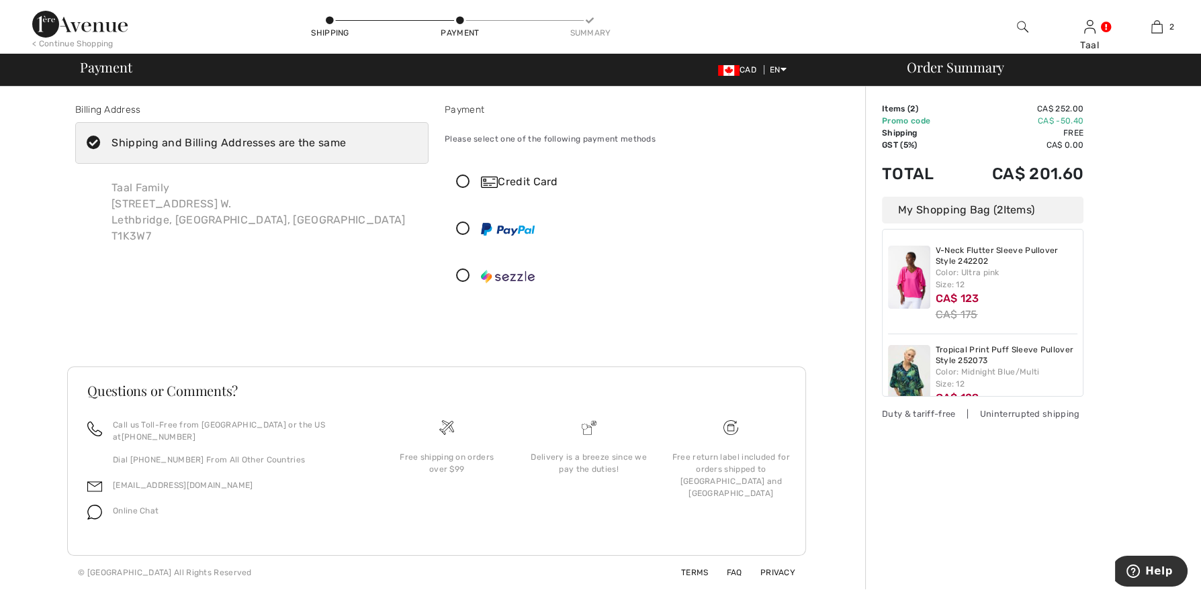
click at [459, 183] on icon at bounding box center [463, 182] width 36 height 14
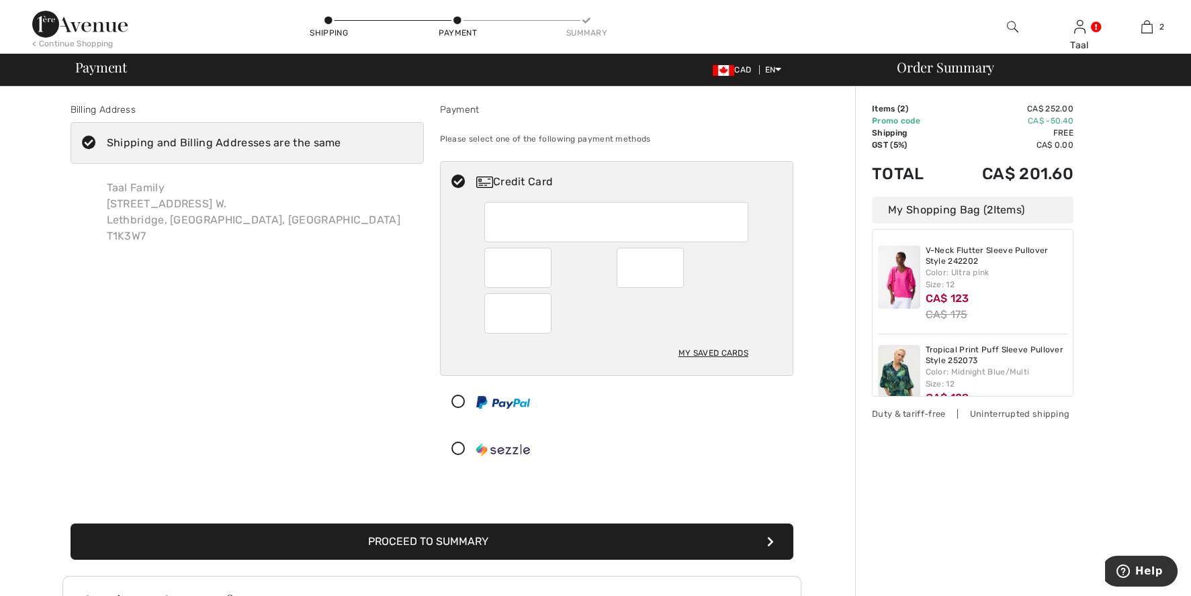
click at [732, 453] on div at bounding box center [611, 449] width 341 height 40
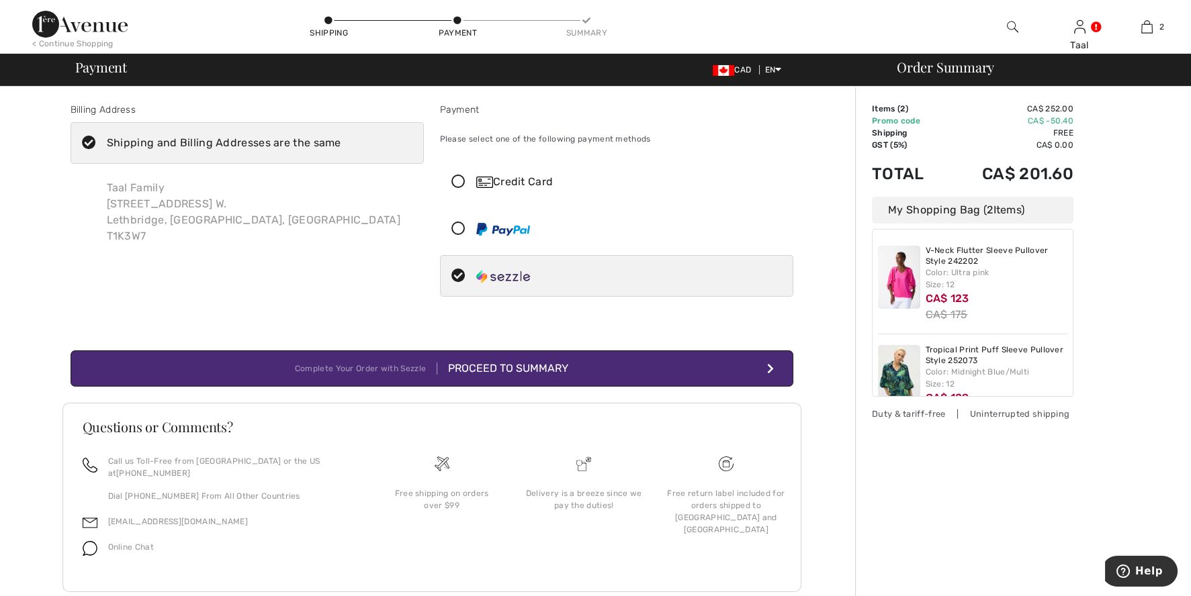
click at [465, 180] on icon at bounding box center [459, 182] width 36 height 14
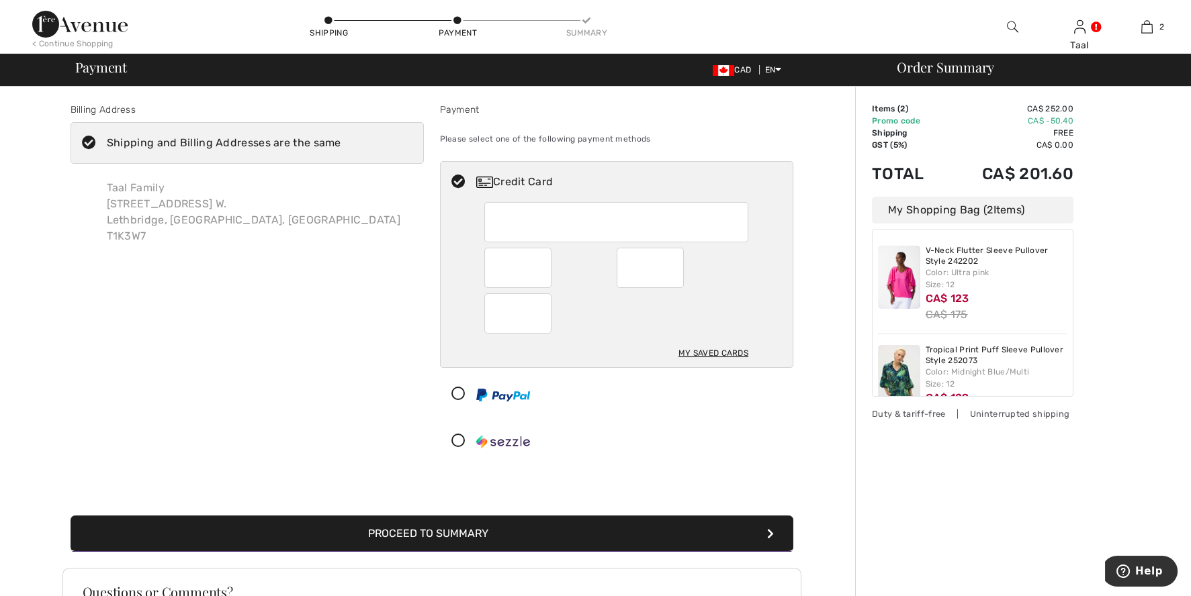
click at [461, 182] on icon at bounding box center [459, 182] width 36 height 14
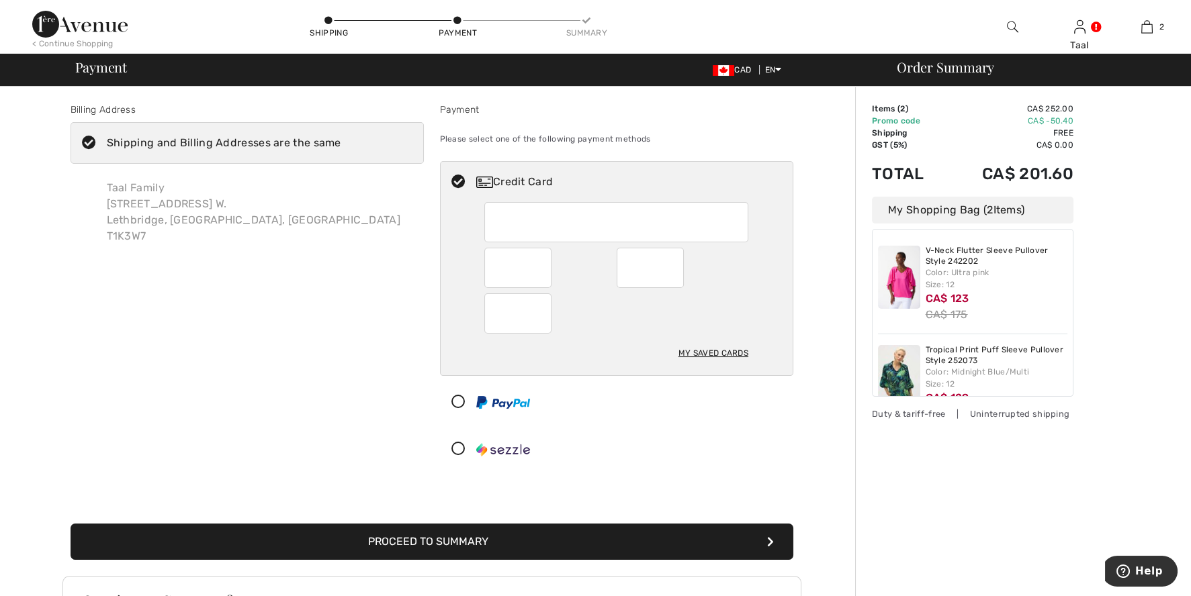
click at [722, 353] on div "My Saved Cards" at bounding box center [713, 353] width 70 height 23
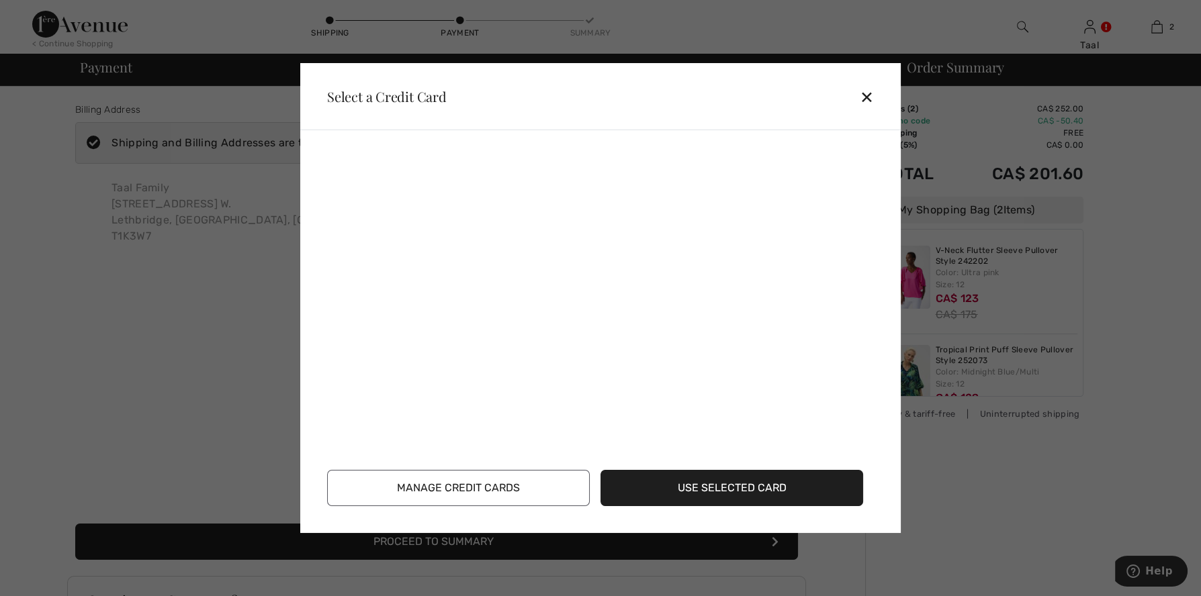
click at [860, 94] on div "✕" at bounding box center [872, 97] width 25 height 28
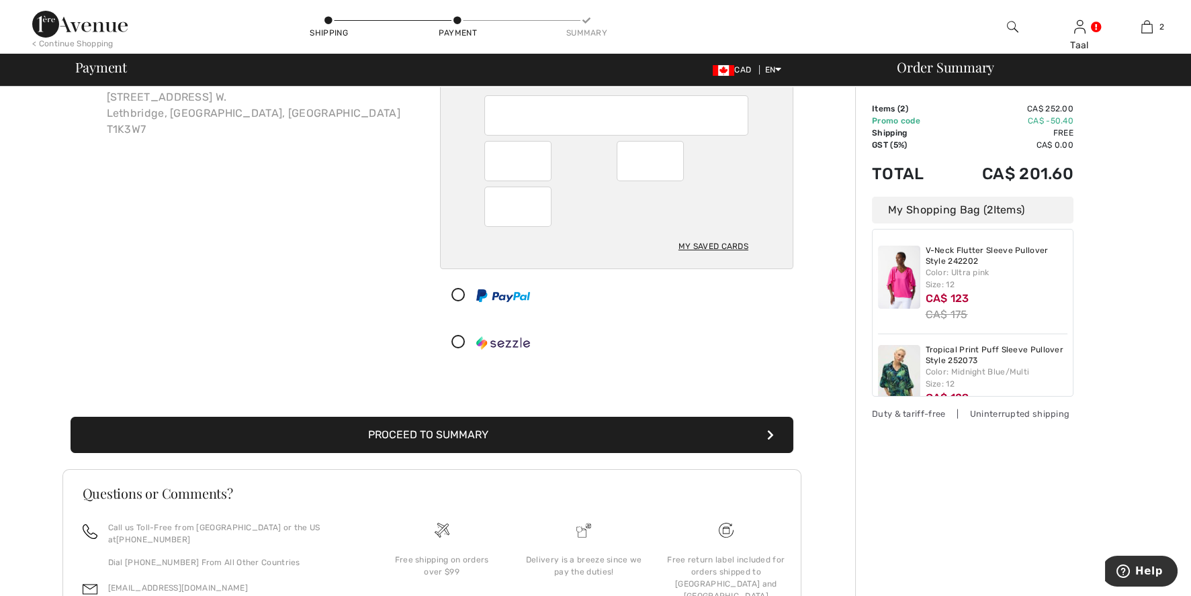
scroll to position [117, 0]
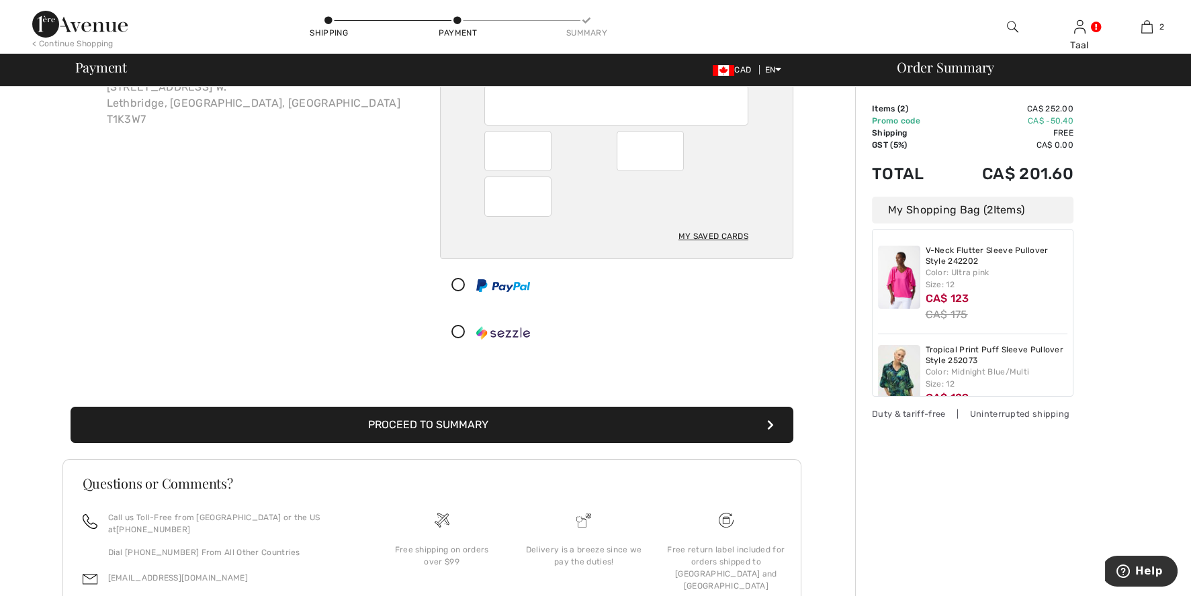
click at [446, 424] on button "Proceed to Summary" at bounding box center [432, 425] width 723 height 36
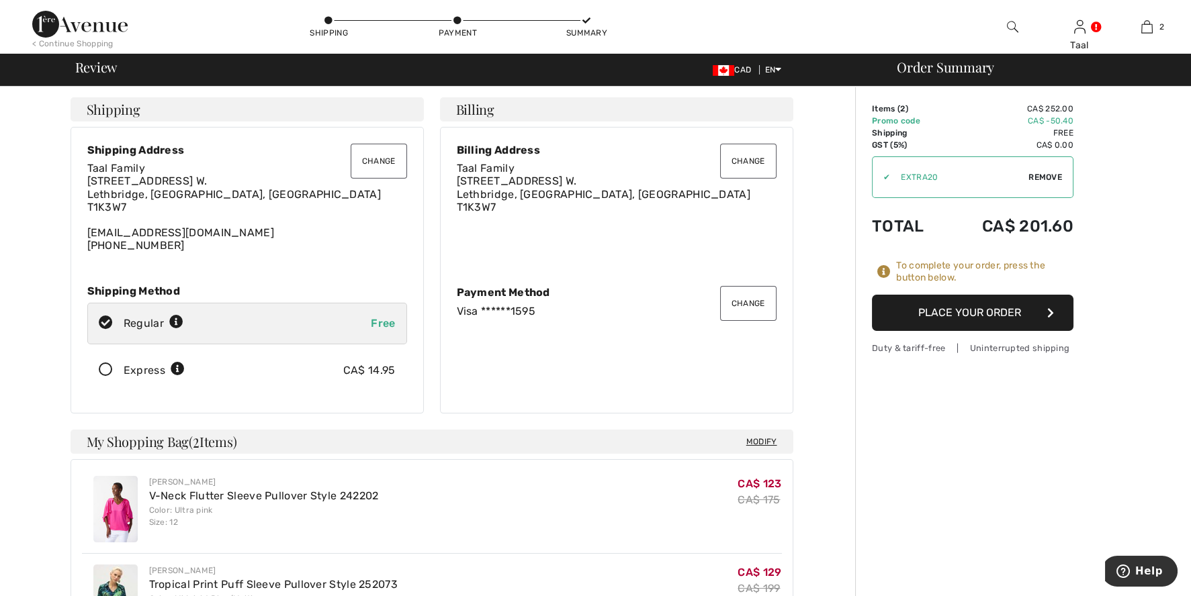
click at [969, 309] on button "Place Your Order" at bounding box center [972, 313] width 201 height 36
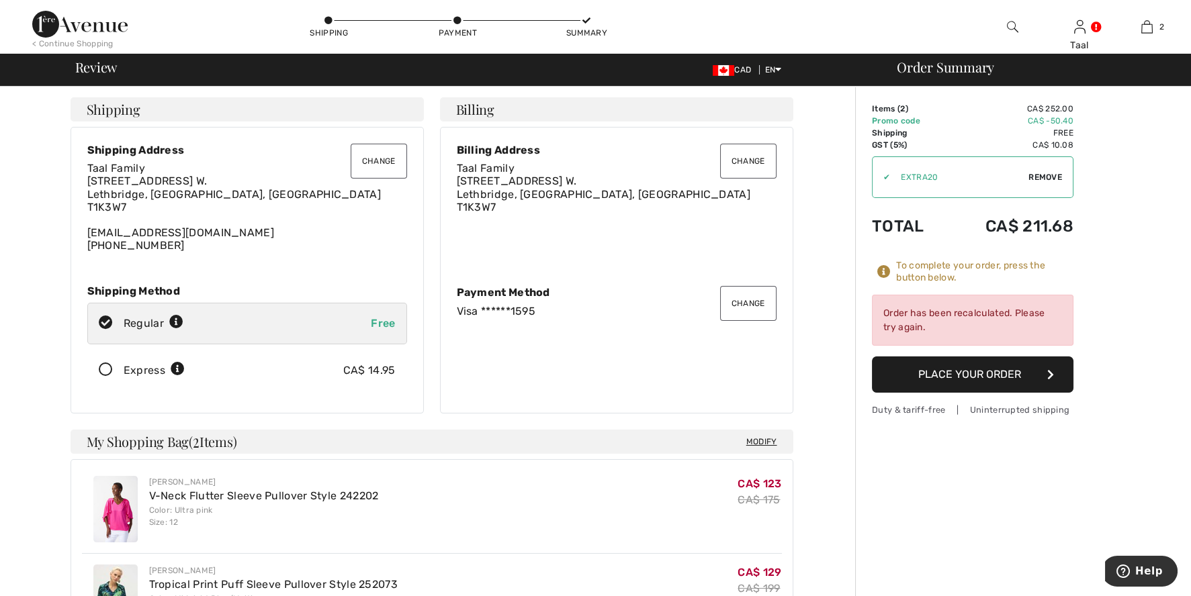
click at [962, 373] on button "Place Your Order" at bounding box center [972, 375] width 201 height 36
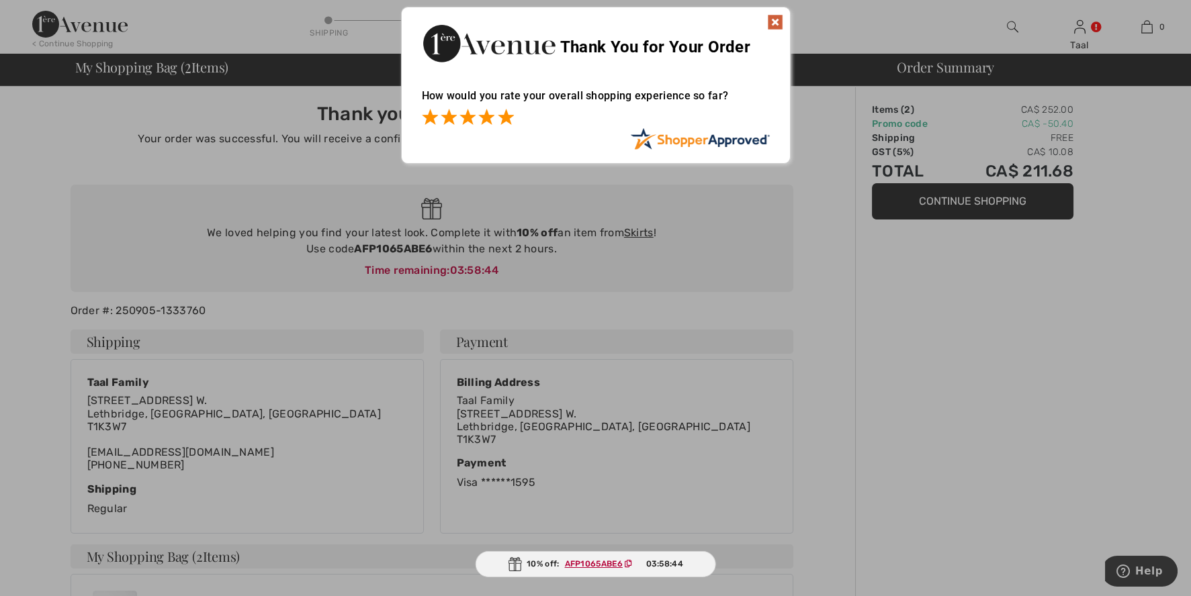
click at [506, 121] on span at bounding box center [506, 117] width 16 height 16
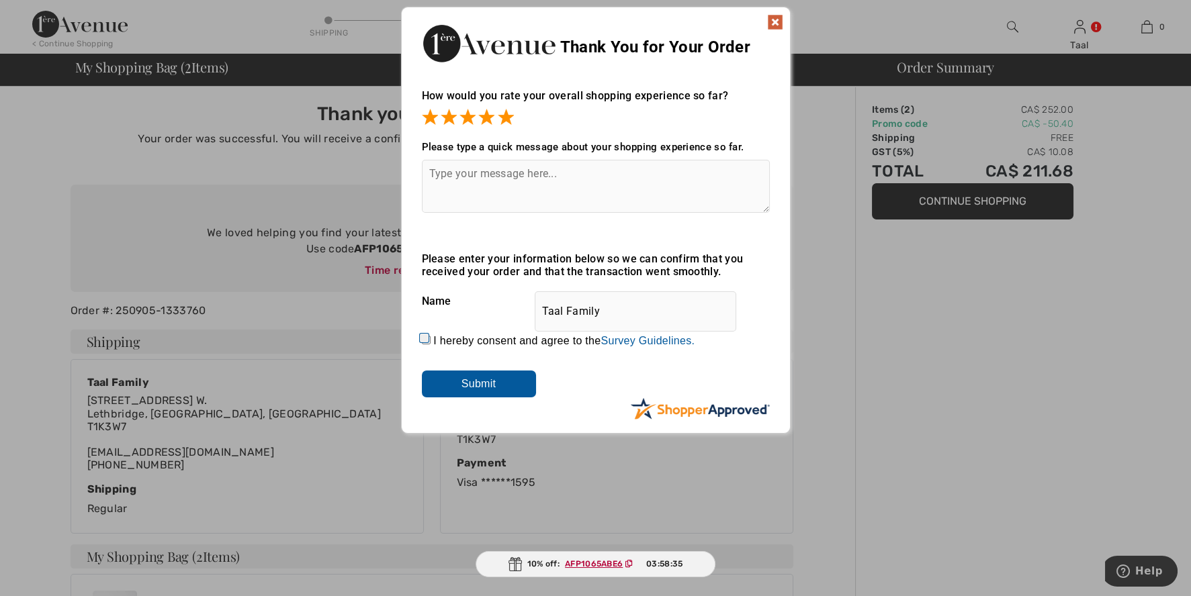
click at [435, 340] on label "I hereby consent and agree to the By submitting a review, you grant permission …" at bounding box center [563, 341] width 261 height 12
click at [430, 340] on input "I hereby consent and agree to the By submitting a review, you grant permission …" at bounding box center [426, 340] width 9 height 9
checkbox input "true"
click at [442, 175] on textarea at bounding box center [596, 186] width 348 height 53
type textarea "I"
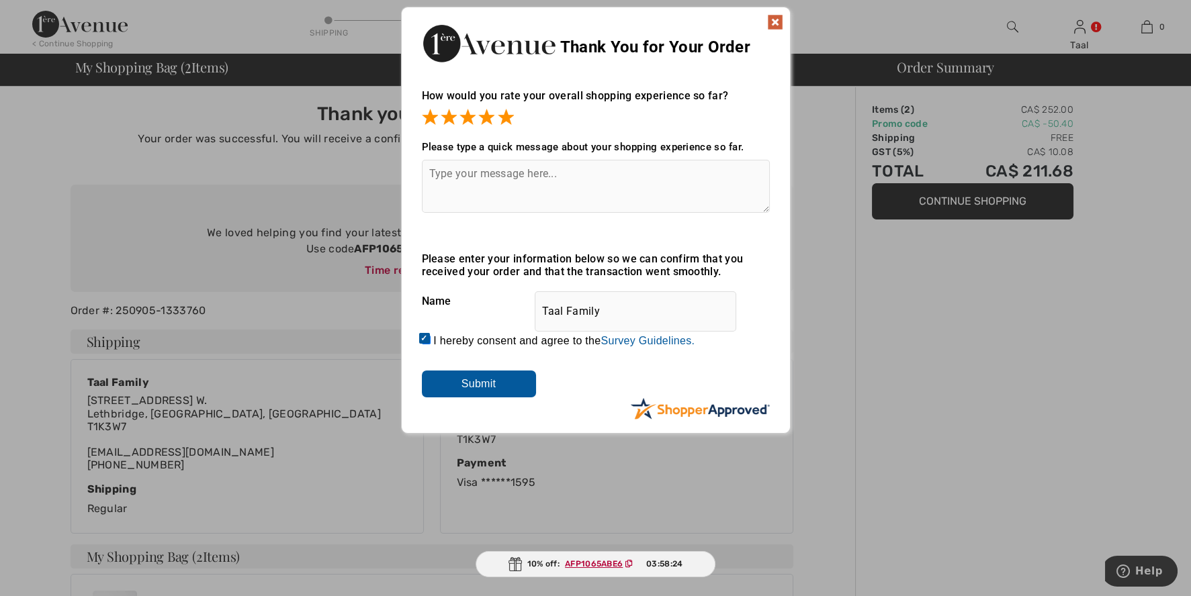
type textarea "i"
type textarea "It is easy and quick"
click at [477, 377] on input "Submit" at bounding box center [479, 384] width 114 height 27
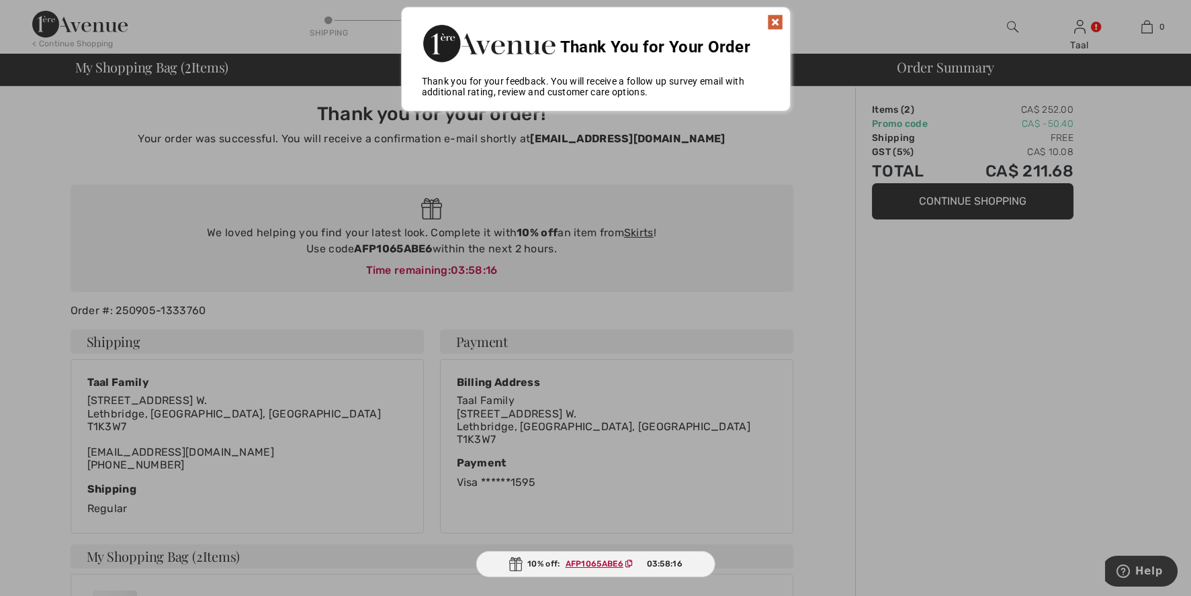
click at [773, 21] on img at bounding box center [775, 22] width 16 height 16
